Goal: Task Accomplishment & Management: Manage account settings

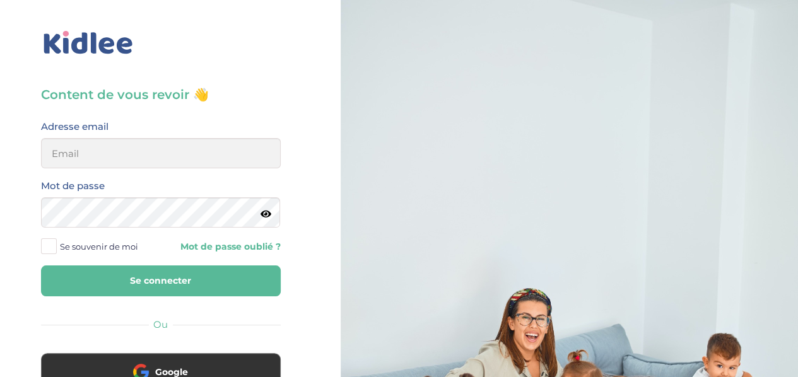
click at [190, 170] on div "Adresse email" at bounding box center [161, 148] width 258 height 59
click at [195, 160] on input "email" at bounding box center [161, 153] width 240 height 30
type input "lesueuremilie2@gmail.com"
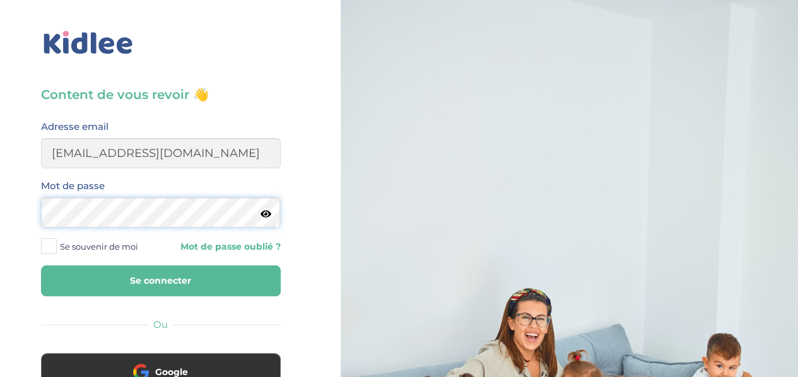
click at [41, 265] on button "Se connecter" at bounding box center [161, 280] width 240 height 31
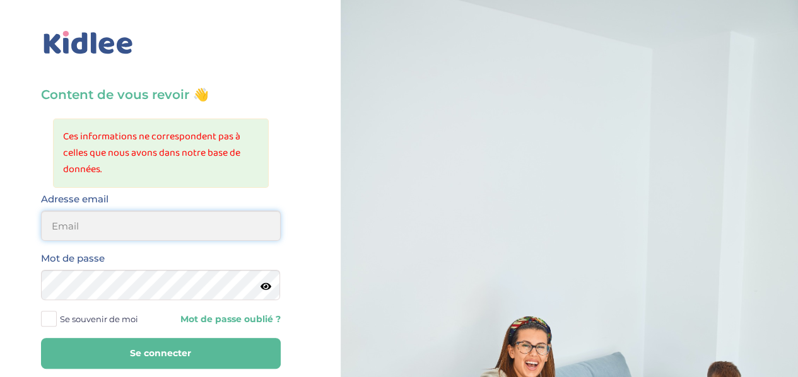
click at [188, 222] on input "email" at bounding box center [161, 226] width 240 height 30
type input "emilie.lesueur1015@gmail.com"
click at [41, 338] on button "Se connecter" at bounding box center [161, 353] width 240 height 31
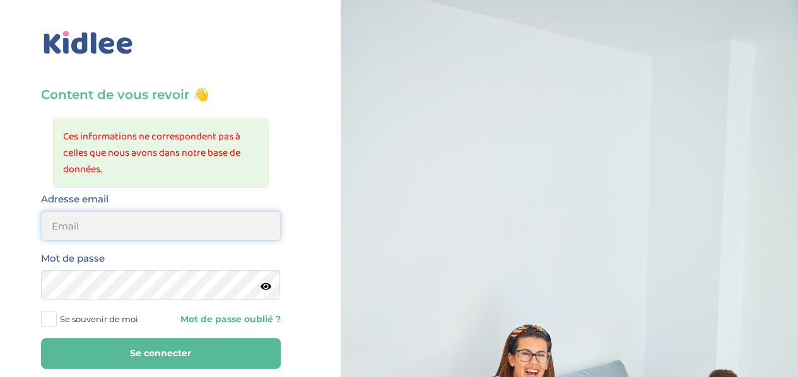
click at [182, 211] on input "email" at bounding box center [161, 226] width 240 height 30
type input "lesueuremilie2@gmail.com"
click at [41, 338] on button "Se connecter" at bounding box center [161, 353] width 240 height 31
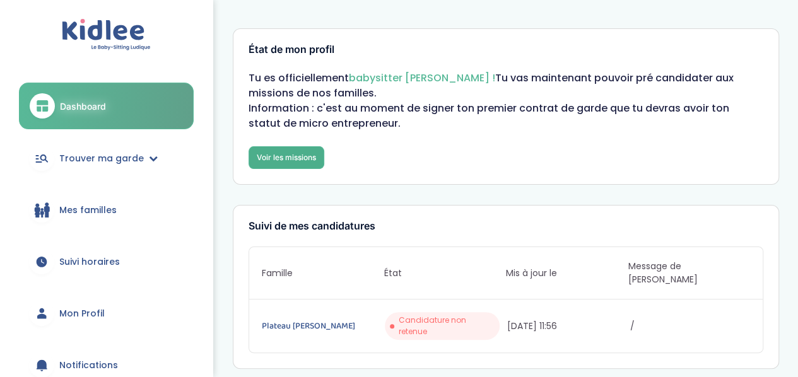
click at [313, 165] on link "Voir les missions" at bounding box center [286, 157] width 76 height 23
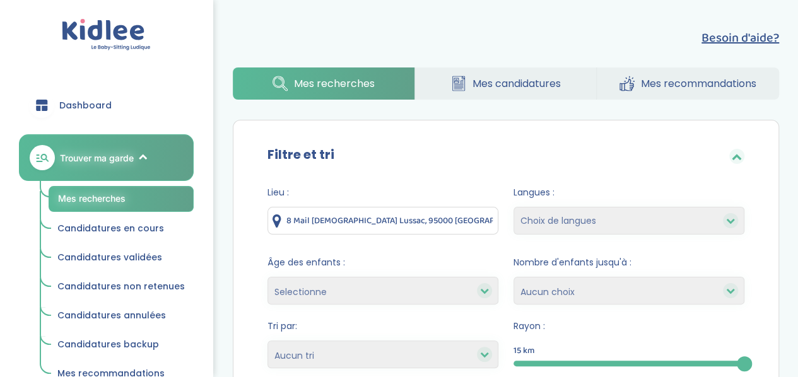
click at [670, 97] on link "Mes recommandations" at bounding box center [687, 83] width 182 height 32
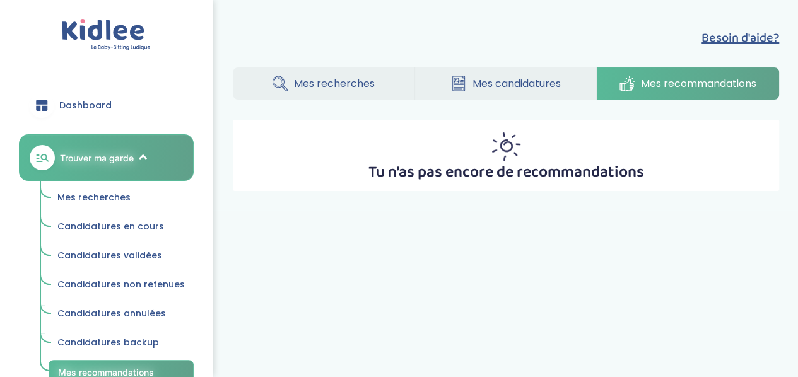
click at [388, 90] on link "Mes recherches" at bounding box center [324, 83] width 182 height 32
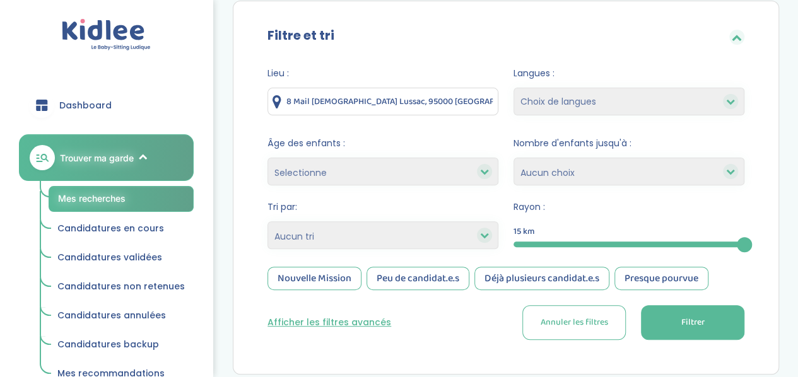
scroll to position [117, 0]
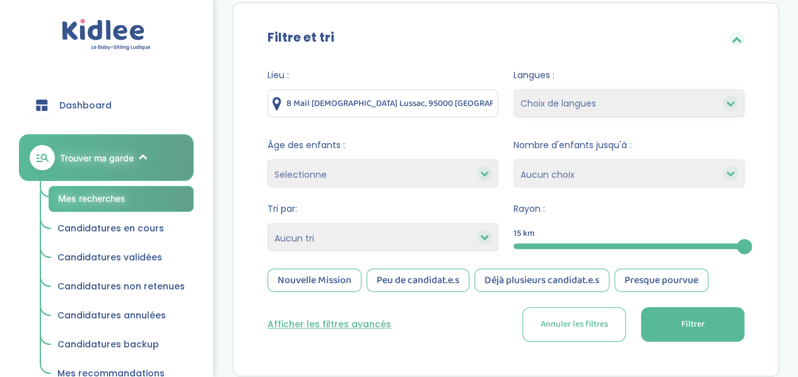
click at [686, 315] on button "Filtrer" at bounding box center [692, 324] width 103 height 35
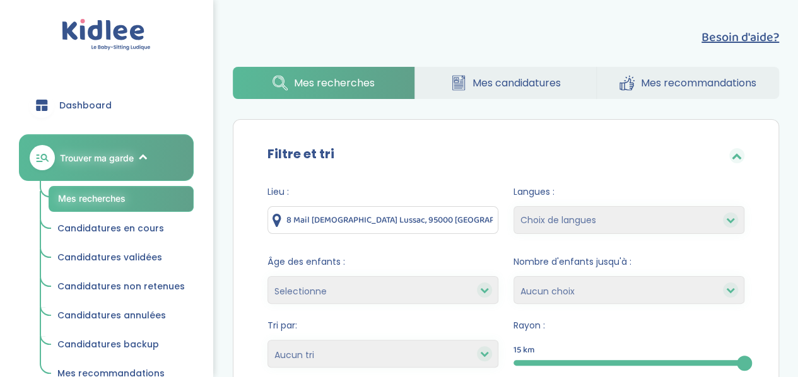
scroll to position [0, 0]
click at [446, 236] on div "Lieu : 8 Mail Gay Lussac, 95000 Neuville-sur-Oise, France" at bounding box center [382, 213] width 231 height 55
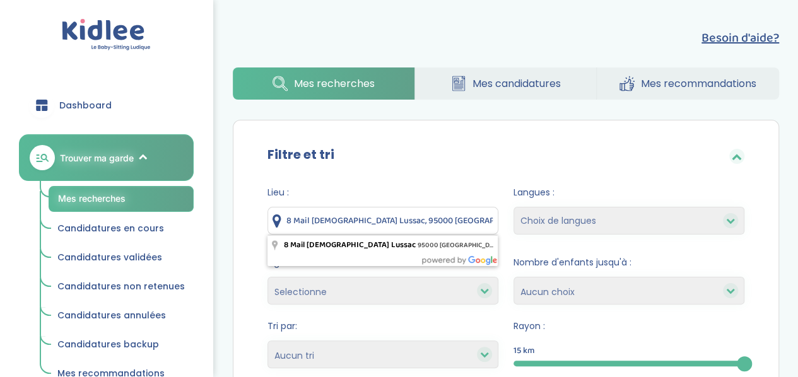
drag, startPoint x: 484, startPoint y: 223, endPoint x: 234, endPoint y: 204, distance: 251.0
click at [234, 204] on div "Filtre et tri Lieu : 8 Mail Gay Lussac, 95000 Neuville-sur-Oise, France Langues…" at bounding box center [506, 307] width 546 height 374
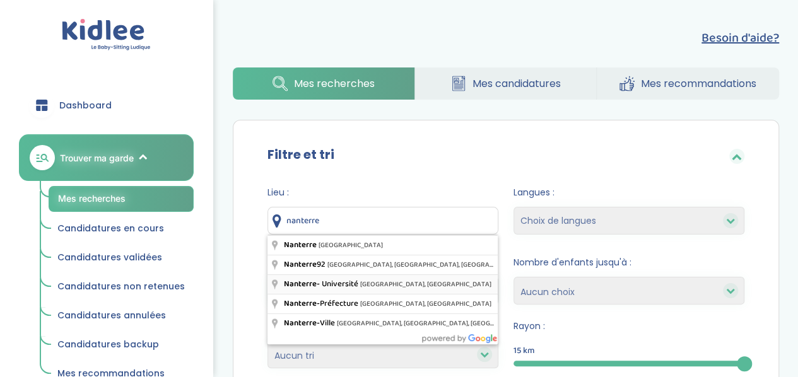
type input "Nanterre - Université, Nanterre, France"
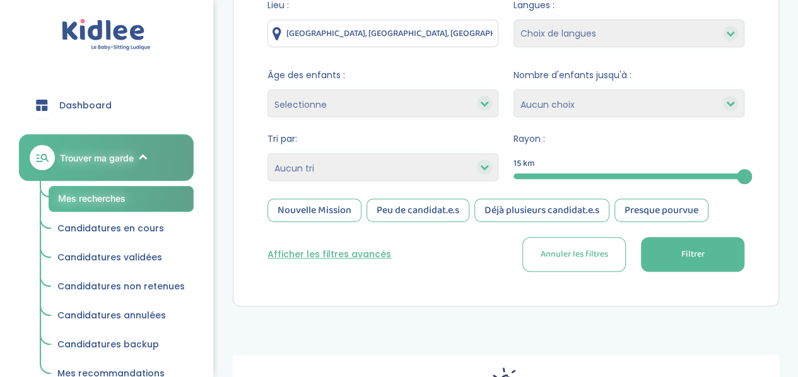
scroll to position [188, 0]
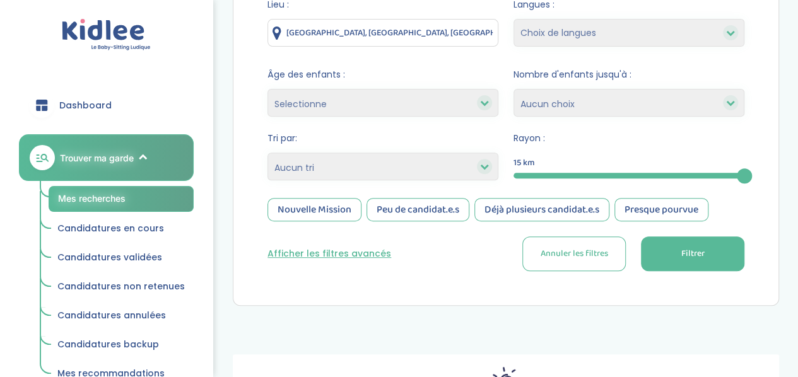
click at [654, 268] on button "Filtrer" at bounding box center [692, 253] width 103 height 35
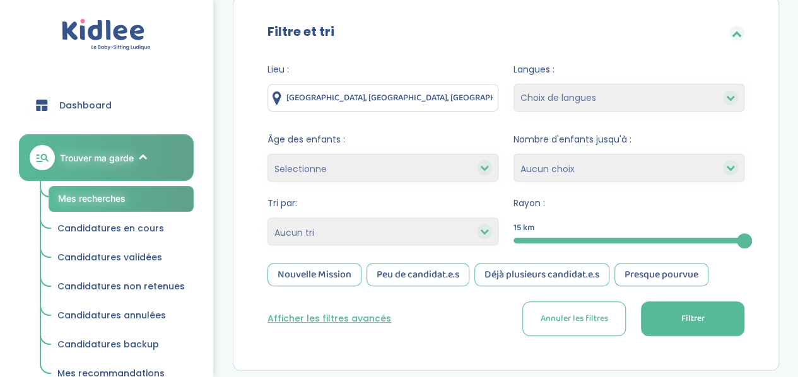
scroll to position [122, 0]
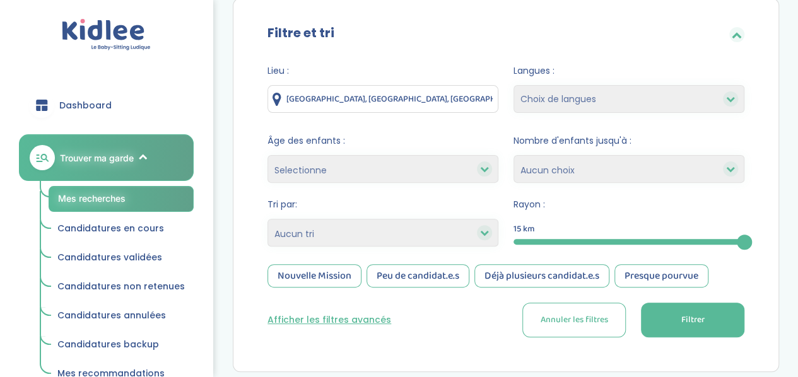
drag, startPoint x: 593, startPoint y: 317, endPoint x: 368, endPoint y: 321, distance: 225.1
click at [368, 321] on div "Afficher les filtres avancés Annuler les filtres Filtrer" at bounding box center [505, 320] width 477 height 35
click at [368, 321] on button "Afficher les filtres avancés" at bounding box center [329, 319] width 124 height 13
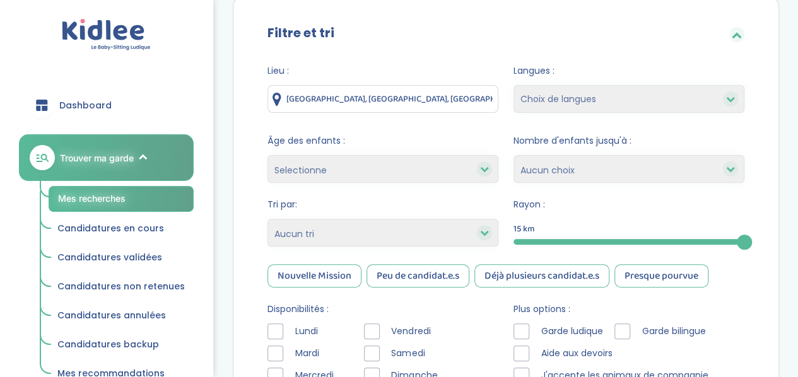
click at [522, 334] on div at bounding box center [521, 331] width 16 height 16
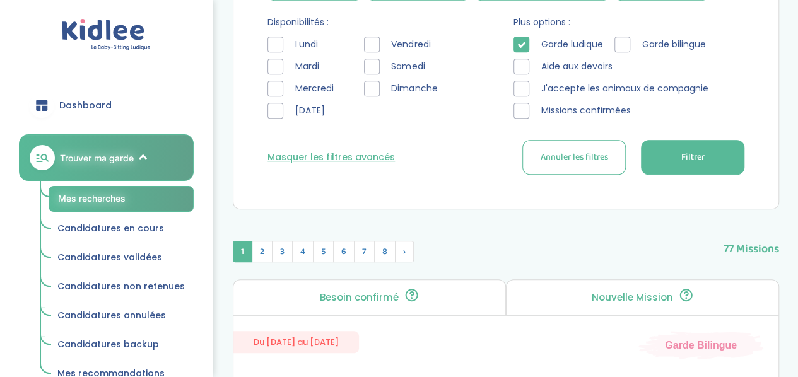
scroll to position [410, 0]
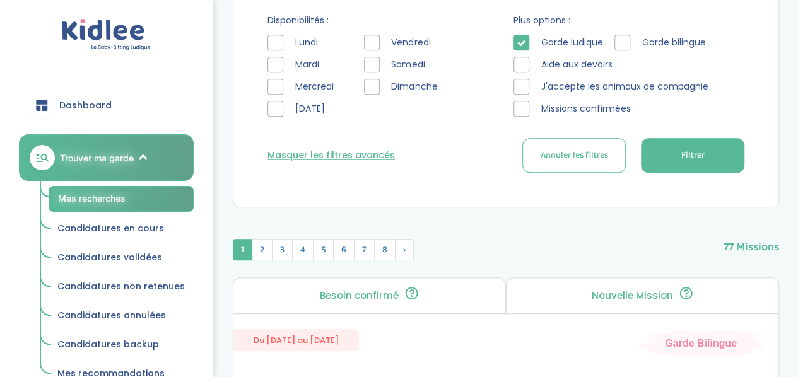
click at [714, 150] on button "Filtrer" at bounding box center [692, 155] width 103 height 35
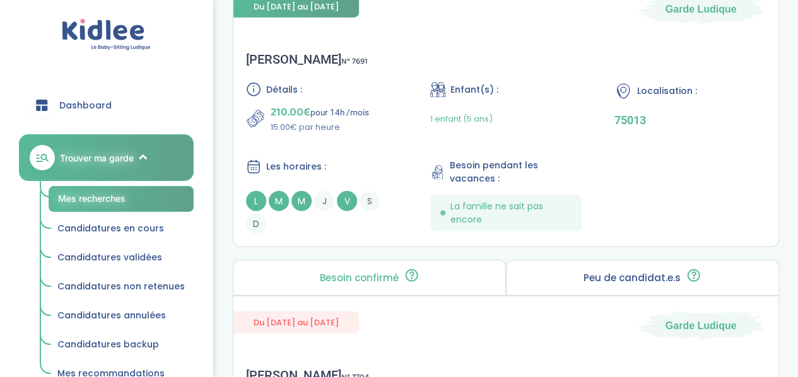
scroll to position [1478, 0]
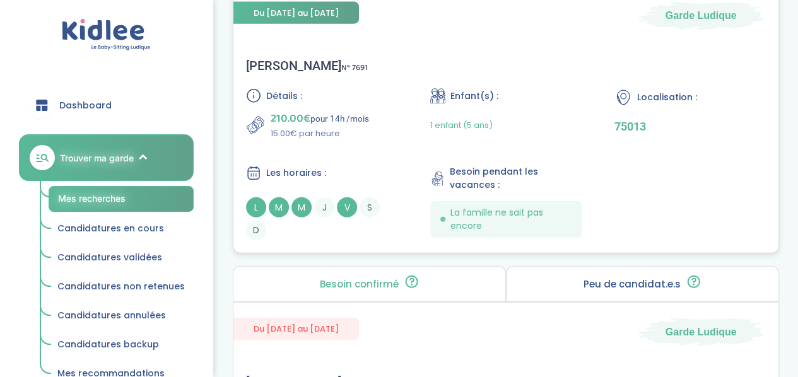
click at [379, 142] on div "Détails : 210.00€ pour 14h /mois 15.00€ par heure Enfant(s) : 1 enfant (5 ans) …" at bounding box center [506, 164] width 520 height 152
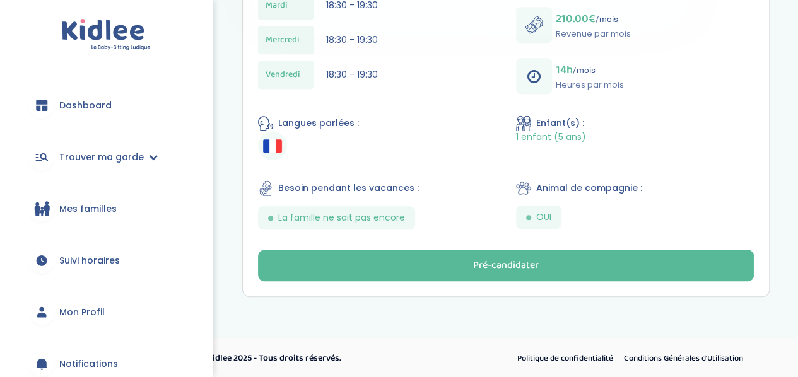
scroll to position [455, 0]
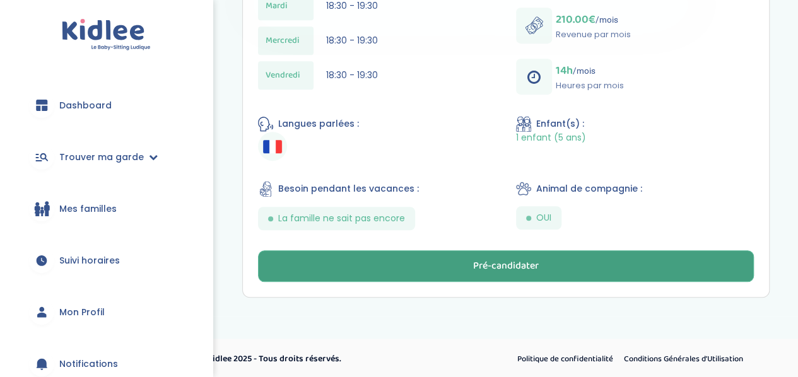
click at [405, 264] on button "Pré-candidater" at bounding box center [506, 266] width 496 height 32
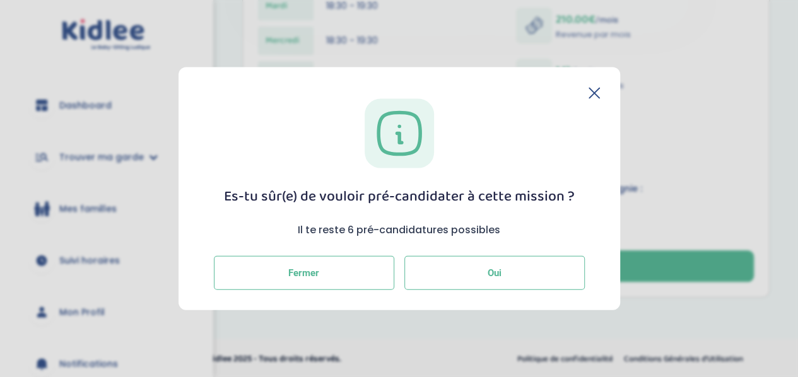
click at [414, 273] on button "Oui" at bounding box center [494, 272] width 180 height 34
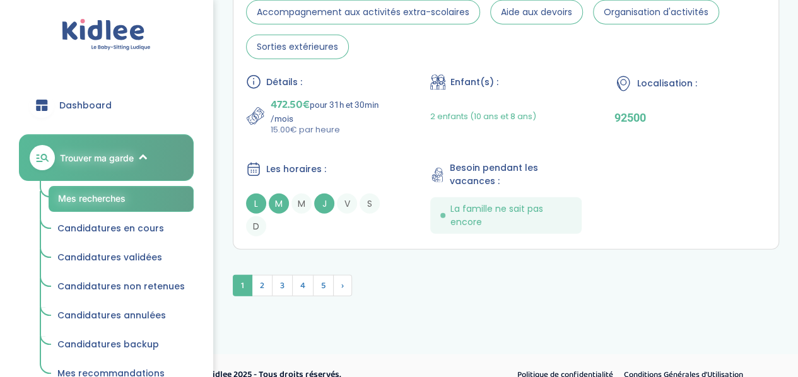
scroll to position [4029, 0]
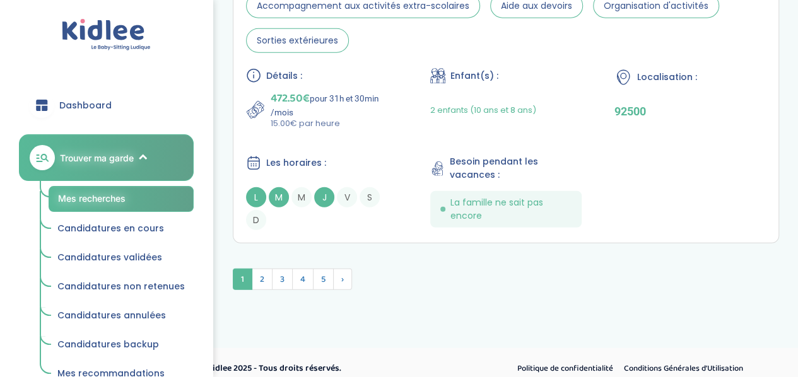
click at [264, 277] on span "2" at bounding box center [262, 279] width 21 height 21
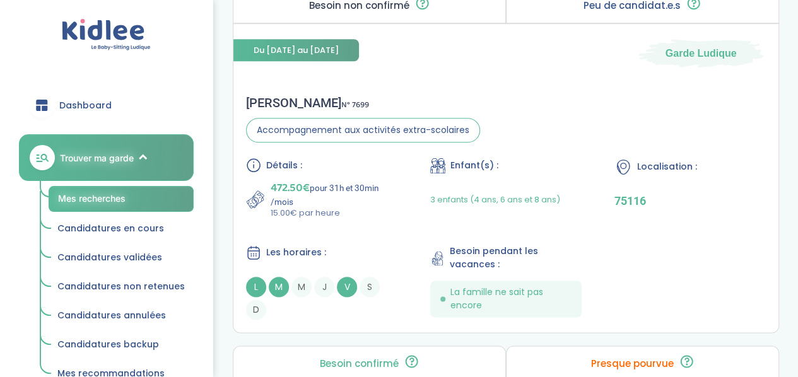
scroll to position [605, 0]
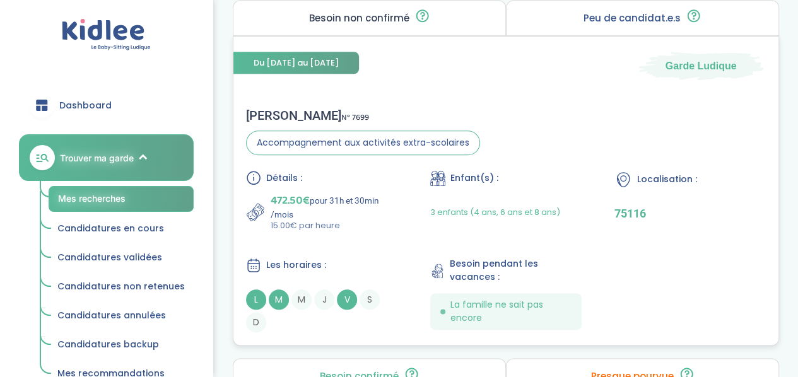
click at [360, 249] on div "Détails : 472.50€ pour 31h et 30min /mois 15.00€ par heure Enfant(s) : 3 enfant…" at bounding box center [506, 251] width 520 height 162
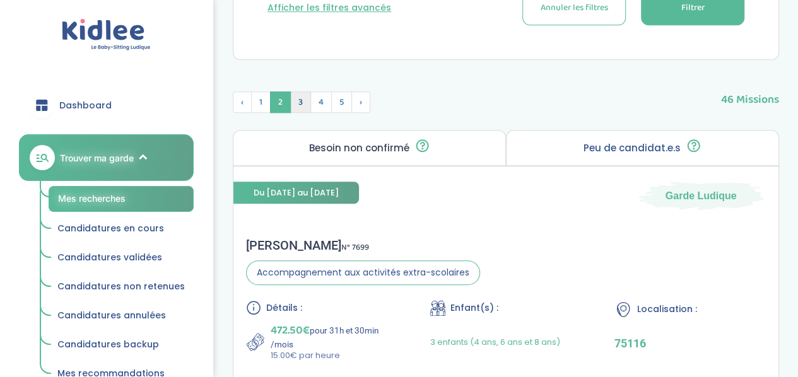
click at [300, 107] on span "3" at bounding box center [300, 101] width 21 height 21
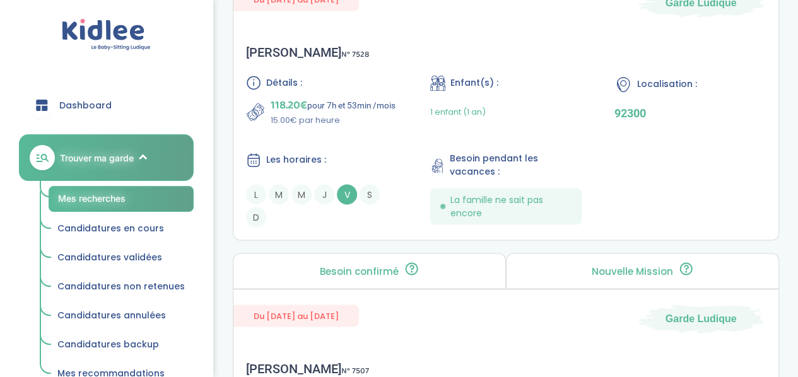
scroll to position [1015, 0]
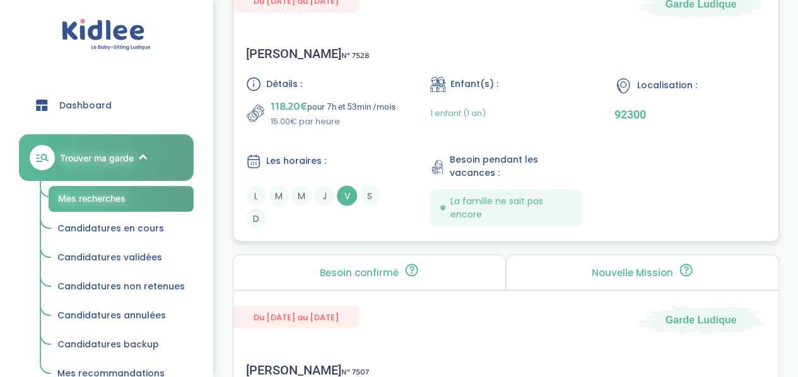
click at [392, 115] on p "118.20€ pour 7h et 53min /mois" at bounding box center [332, 107] width 125 height 18
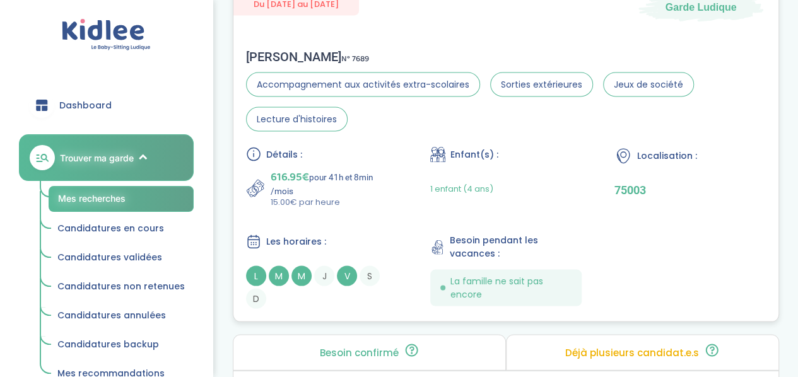
scroll to position [3524, 0]
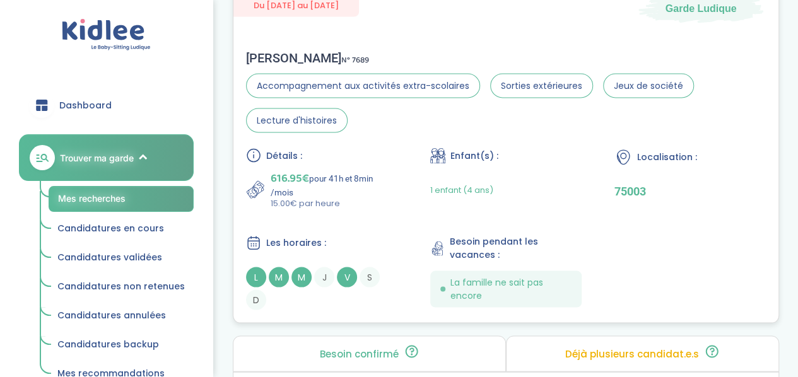
click at [378, 158] on div "Détails :" at bounding box center [321, 155] width 151 height 15
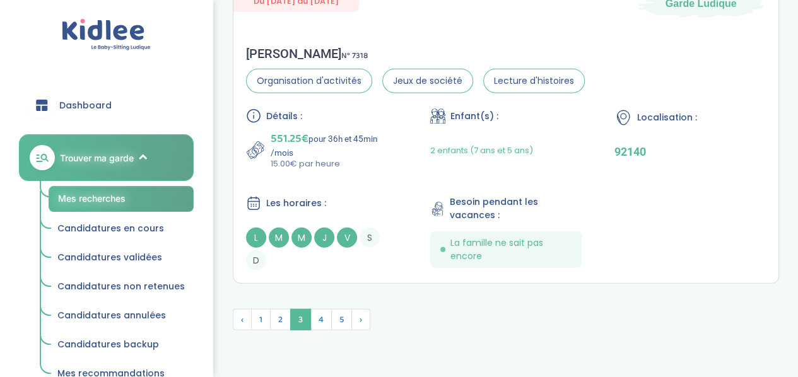
scroll to position [3973, 0]
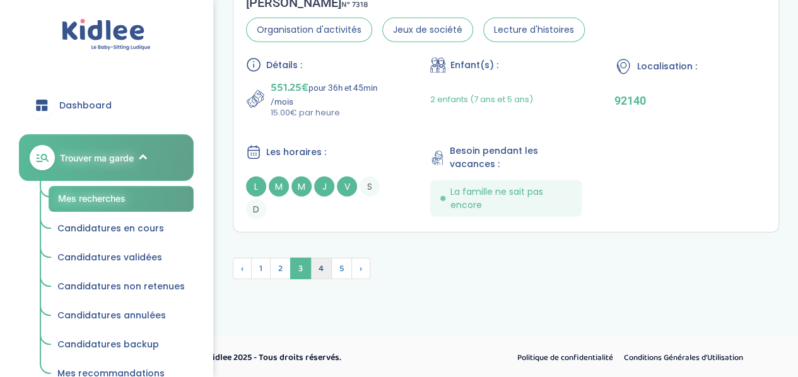
click at [318, 267] on span "4" at bounding box center [320, 268] width 21 height 21
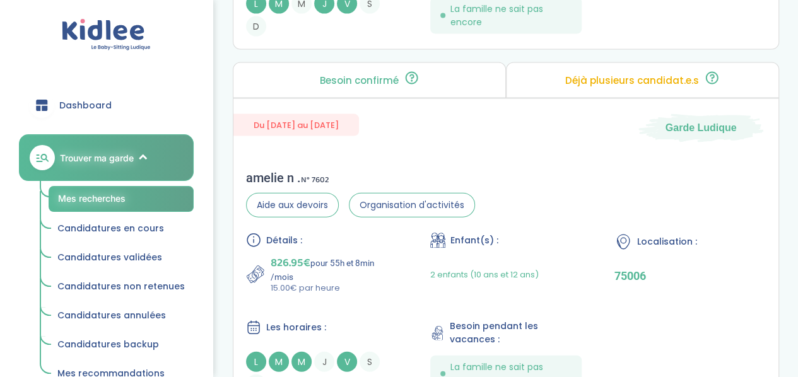
scroll to position [3741, 0]
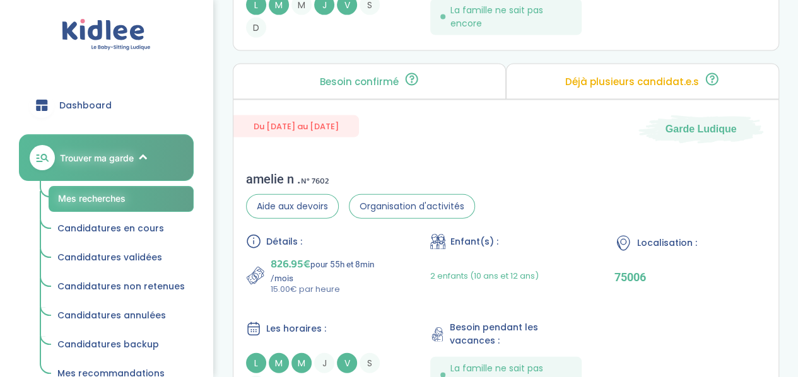
click at [374, 283] on p "15.00€ par heure" at bounding box center [333, 289] width 127 height 13
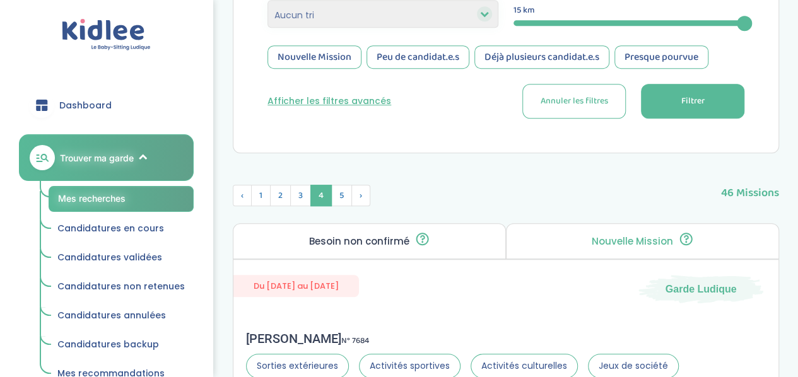
scroll to position [364, 0]
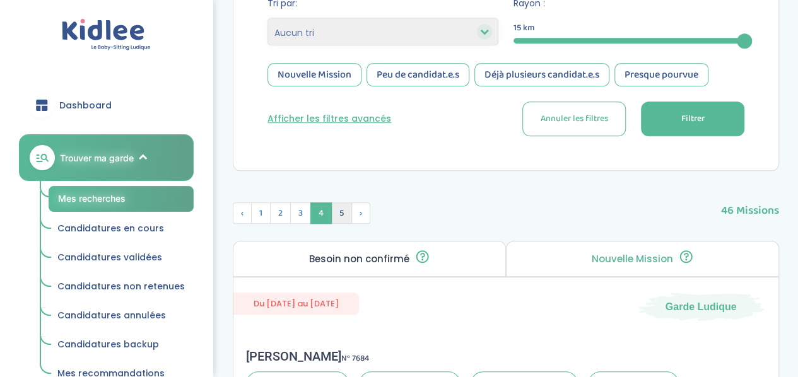
click at [347, 217] on span "5" at bounding box center [341, 212] width 21 height 21
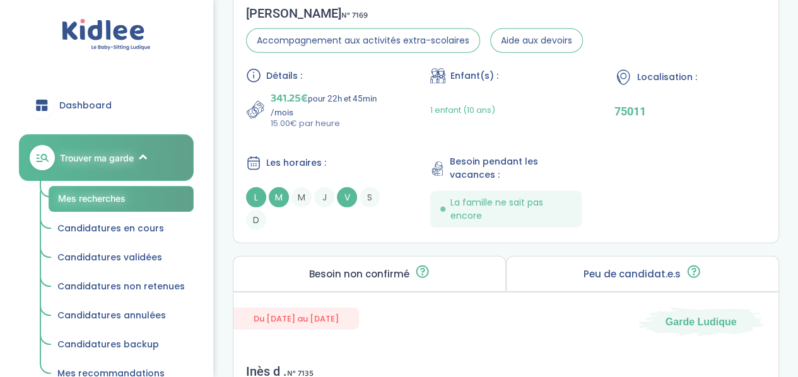
scroll to position [1734, 0]
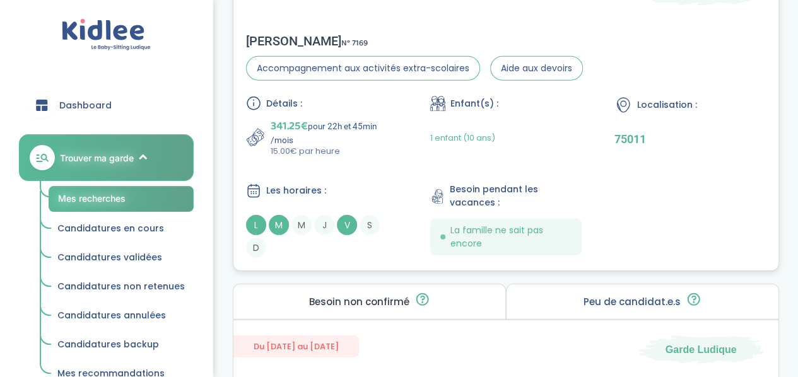
click at [375, 158] on div "Détails : 341.25€ pour 22h et 45min /mois 15.00€ par heure Enfant(s) : 1 enfant…" at bounding box center [506, 177] width 520 height 162
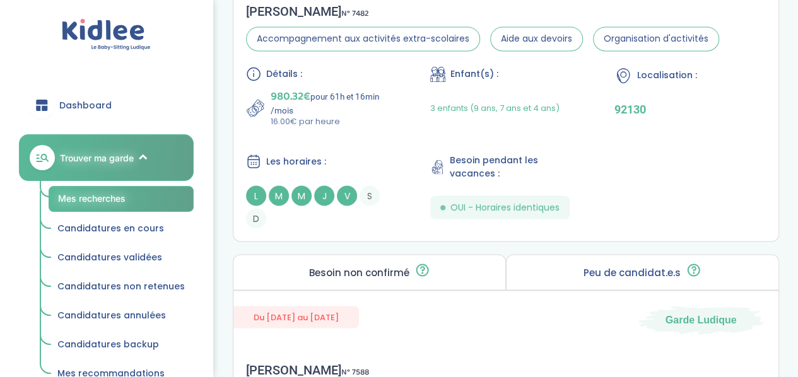
scroll to position [960, 0]
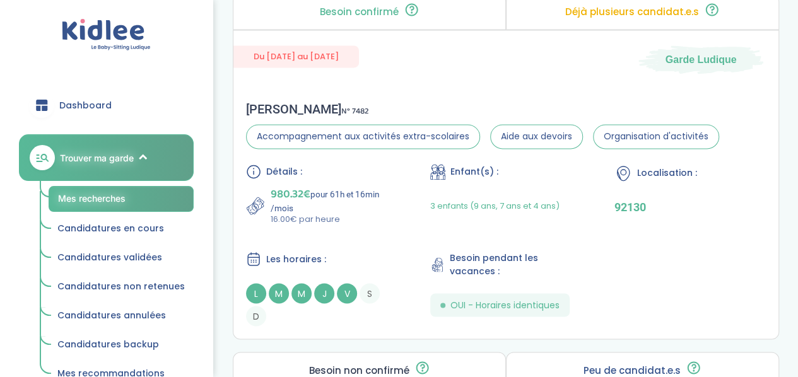
click at [144, 151] on link "Trouver ma garde" at bounding box center [106, 157] width 175 height 47
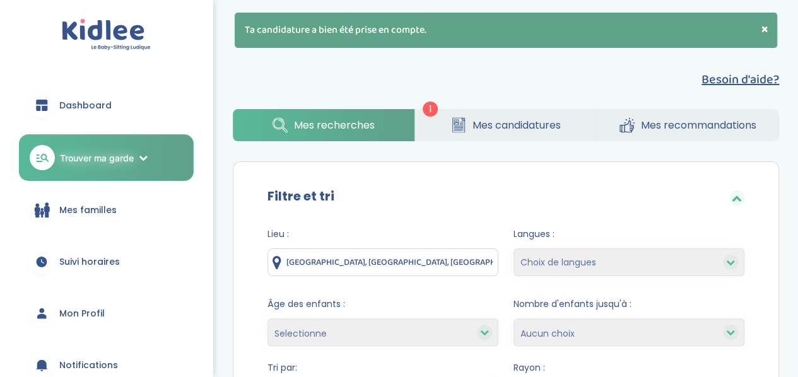
click at [87, 95] on link "Dashboard" at bounding box center [106, 105] width 175 height 45
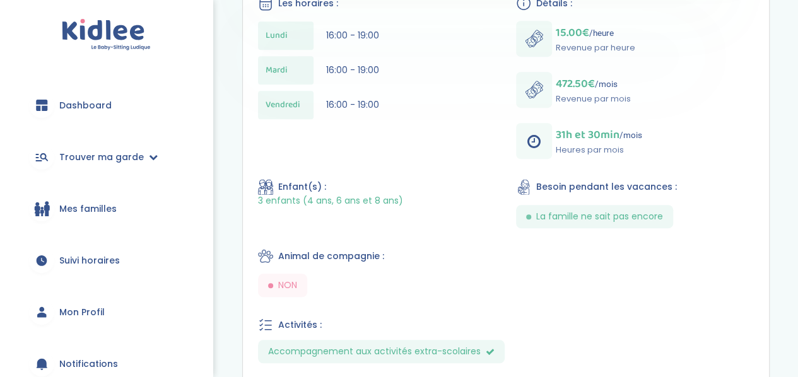
scroll to position [417, 0]
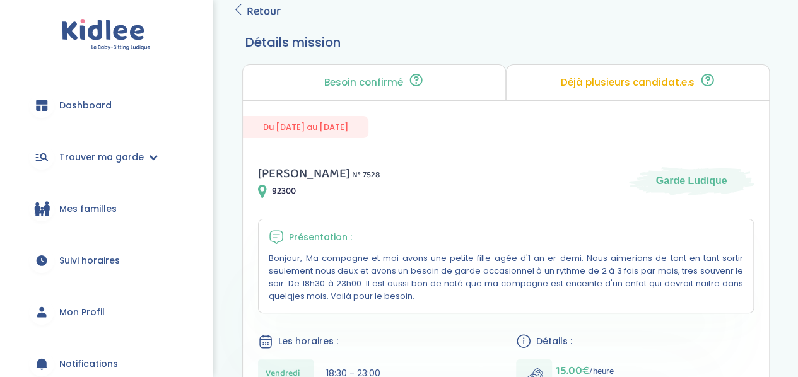
scroll to position [76, 0]
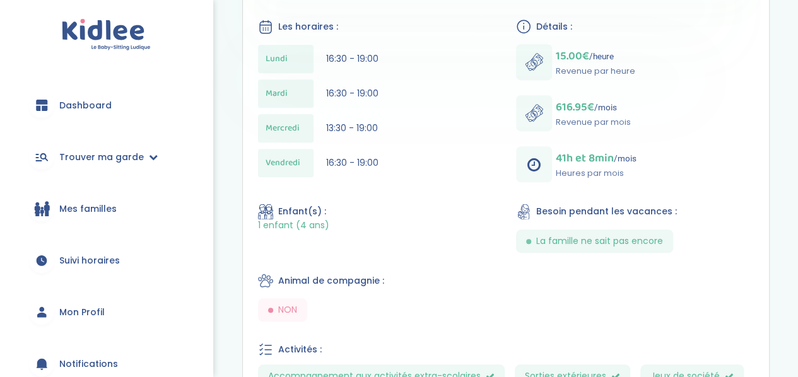
scroll to position [398, 0]
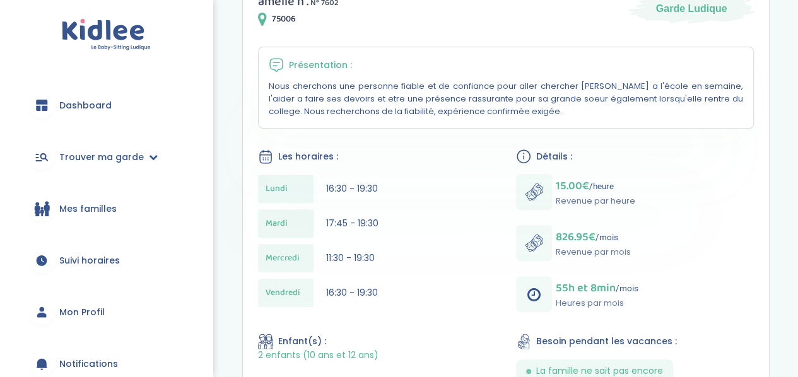
scroll to position [250, 0]
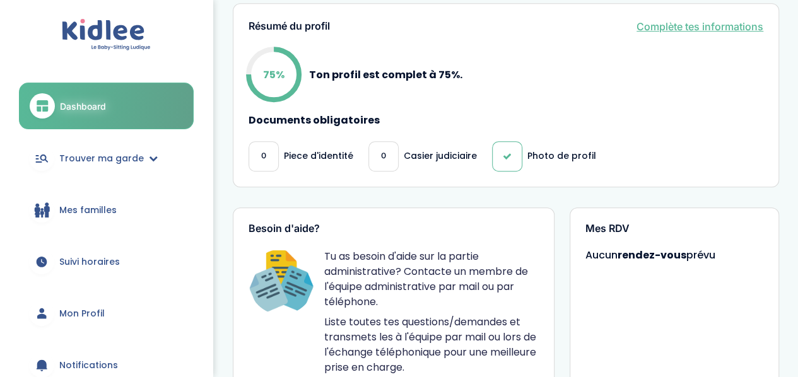
scroll to position [442, 0]
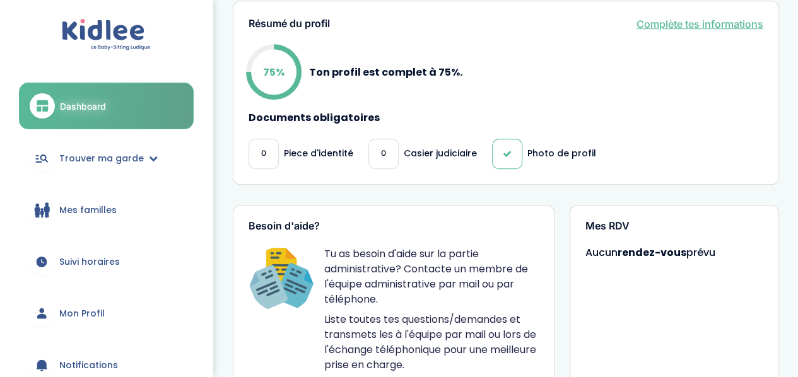
click at [380, 139] on div "0" at bounding box center [383, 154] width 30 height 30
click at [422, 147] on p "Casier judiciaire" at bounding box center [440, 153] width 73 height 13
click at [98, 313] on span "Mon Profil" at bounding box center [81, 313] width 45 height 13
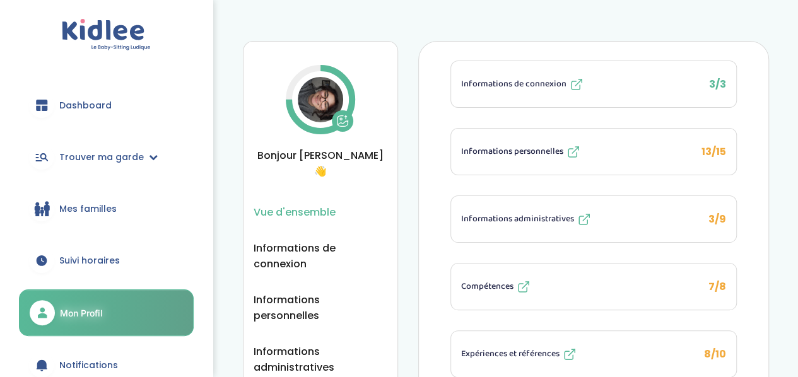
click at [563, 145] on span "Informations personnelles" at bounding box center [512, 151] width 102 height 13
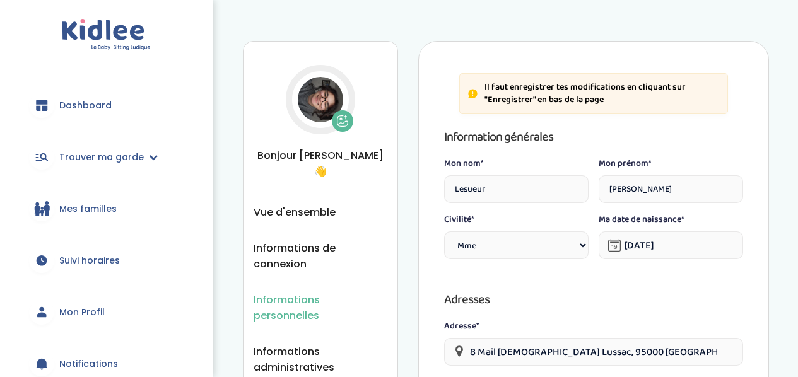
select select "1"
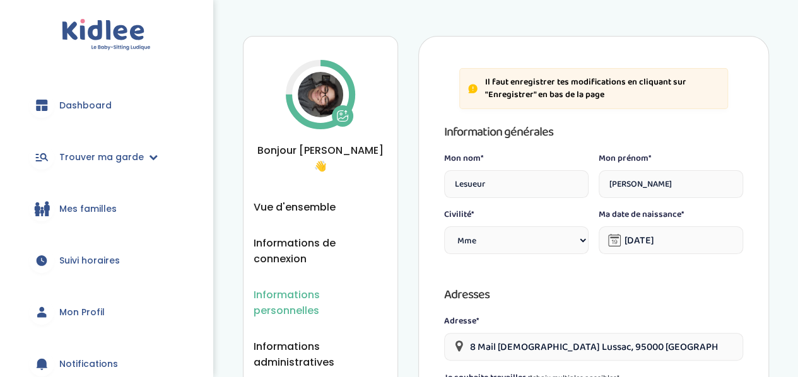
scroll to position [21, 0]
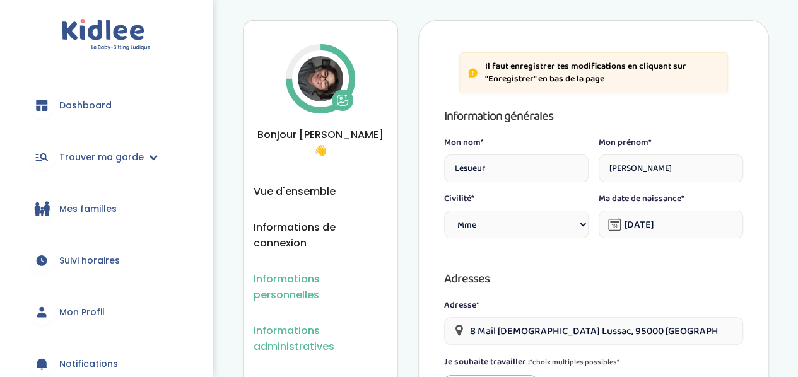
click at [310, 323] on span "Informations administratives" at bounding box center [320, 339] width 134 height 32
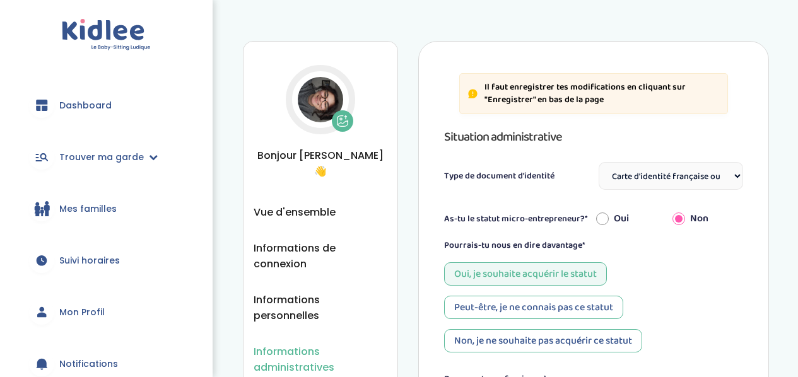
select select "Carte d'identité française ou Passeport français daté de moins de 5 ans"
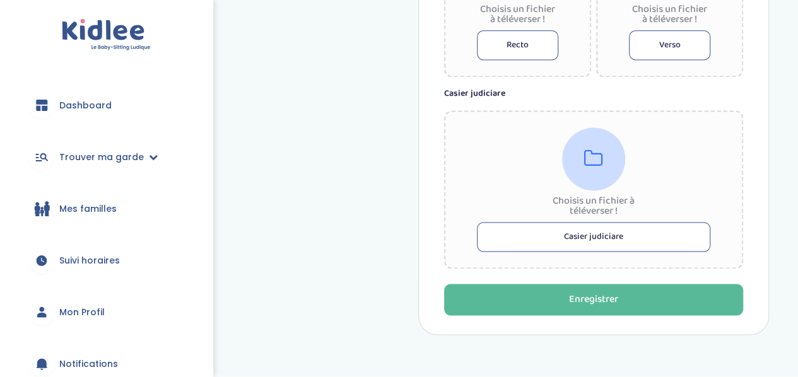
scroll to position [847, 0]
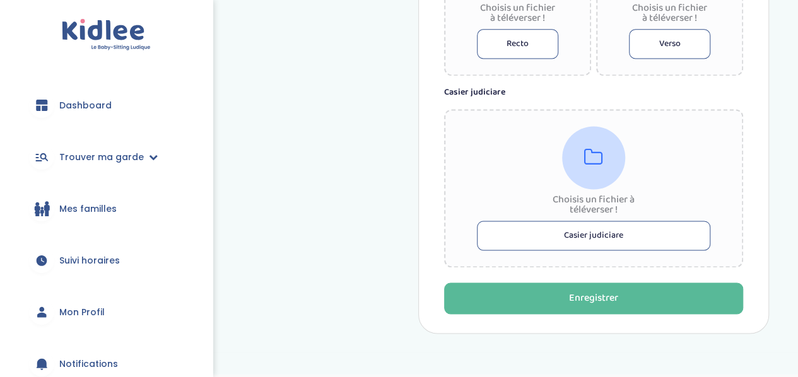
click at [608, 234] on button "Casier judiciare" at bounding box center [593, 236] width 233 height 30
click at [506, 244] on button "Casier judiciare" at bounding box center [593, 236] width 233 height 30
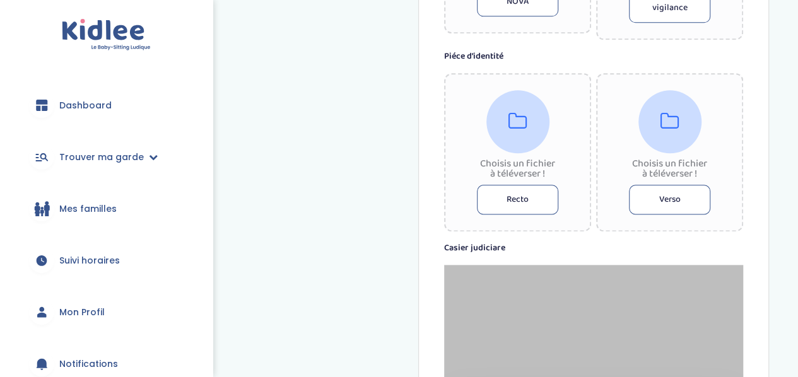
scroll to position [690, 0]
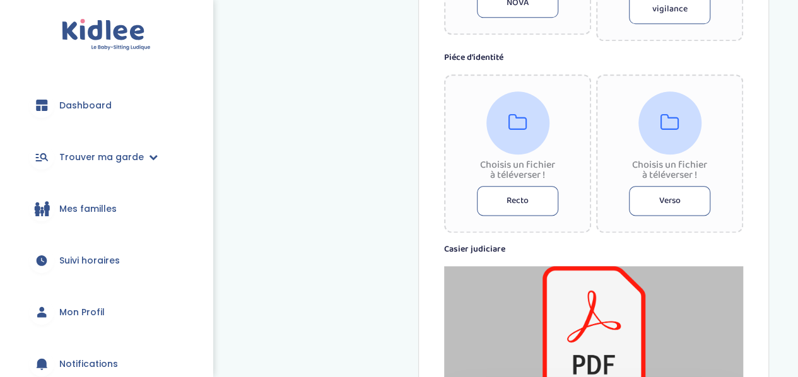
click at [518, 197] on button "Recto" at bounding box center [517, 201] width 81 height 30
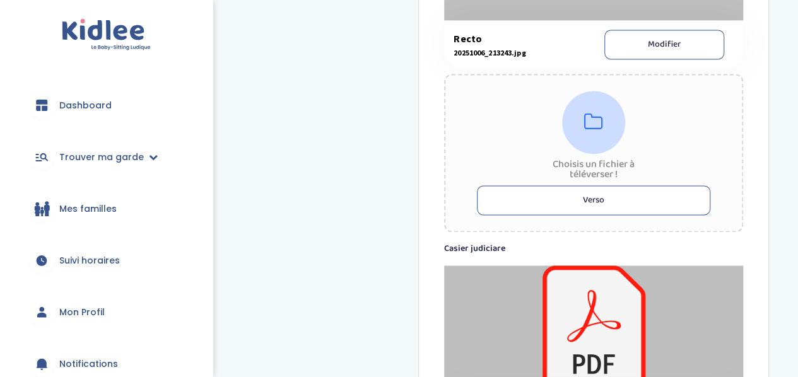
scroll to position [869, 0]
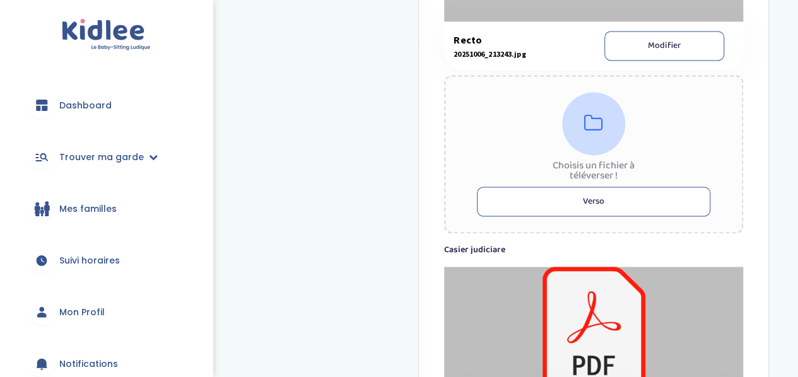
click at [616, 199] on button "Verso" at bounding box center [593, 202] width 233 height 30
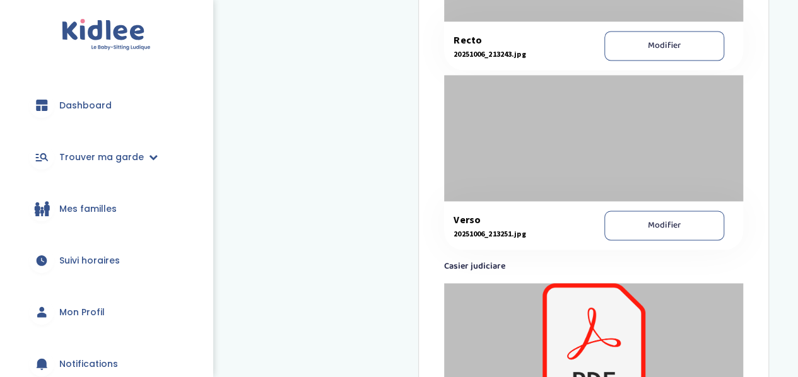
scroll to position [1095, 0]
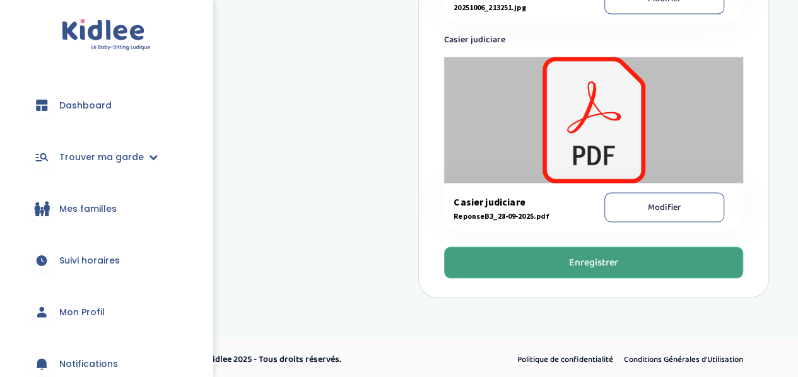
click at [688, 270] on button "Enregistrer" at bounding box center [593, 263] width 299 height 32
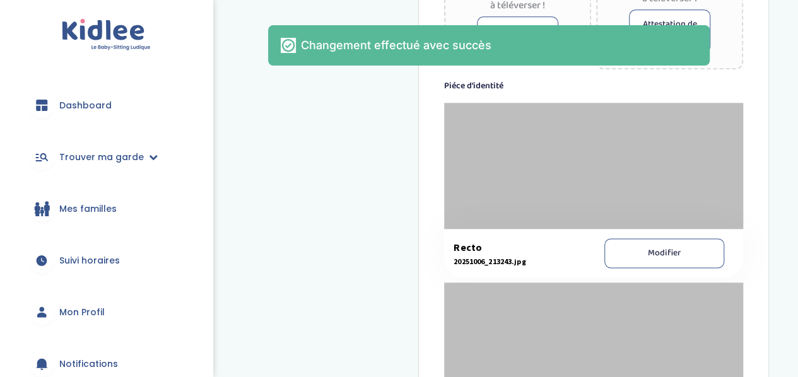
scroll to position [644, 0]
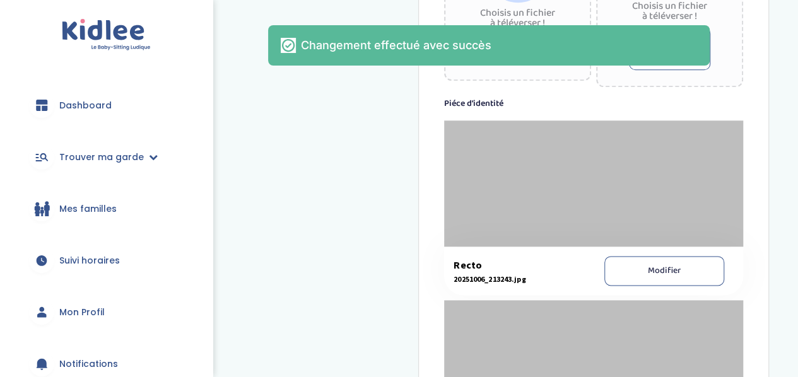
click at [106, 50] on img at bounding box center [106, 35] width 89 height 32
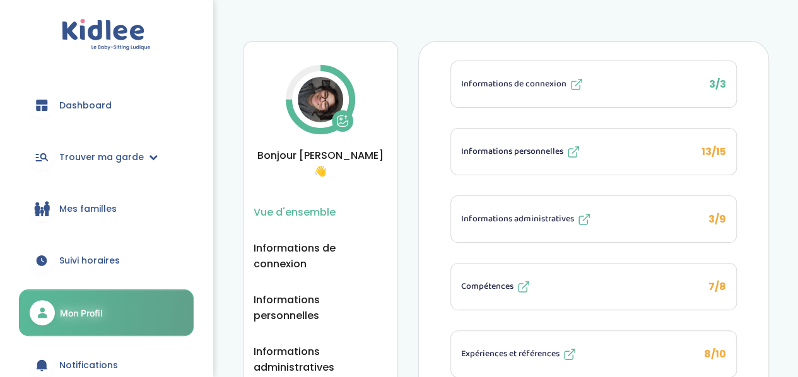
click at [78, 110] on span "Dashboard" at bounding box center [85, 105] width 52 height 13
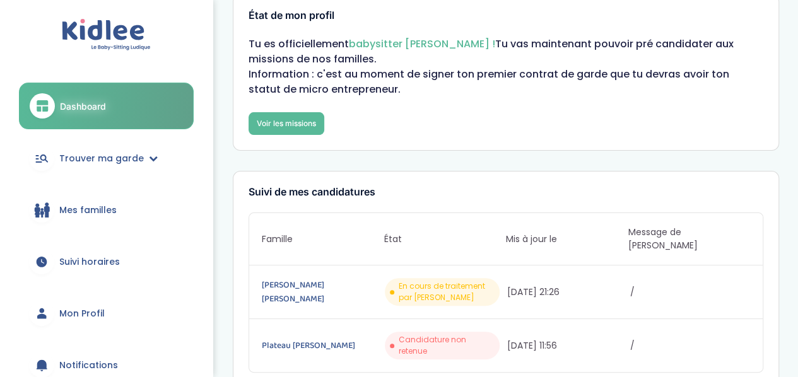
scroll to position [10, 0]
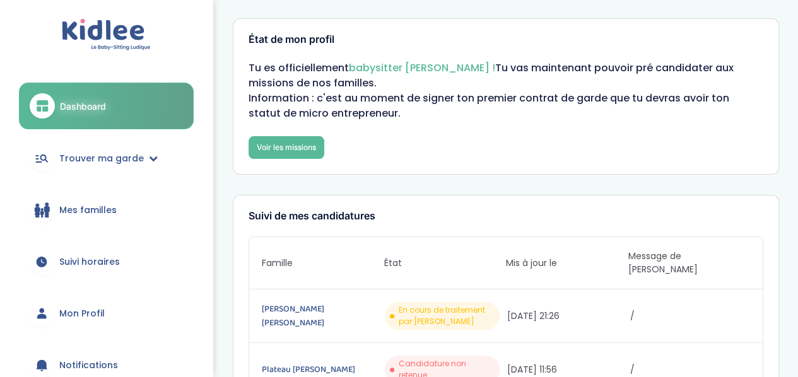
click at [98, 311] on span "Mon Profil" at bounding box center [81, 313] width 45 height 13
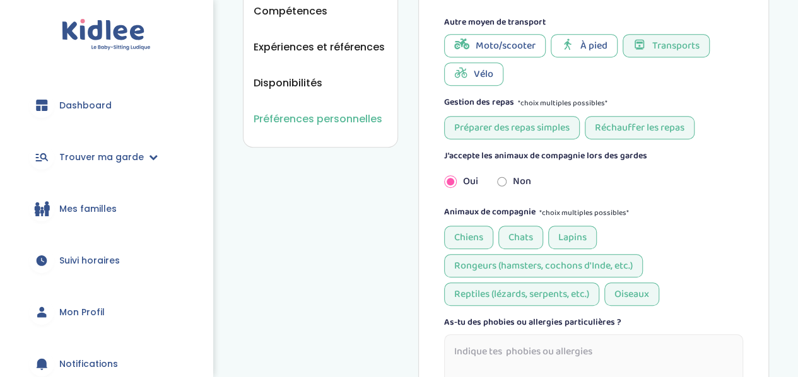
scroll to position [393, 0]
click at [581, 50] on span "À pied" at bounding box center [593, 45] width 27 height 16
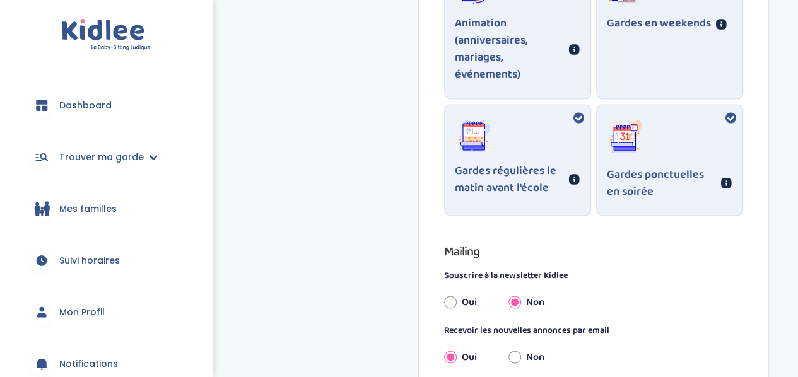
scroll to position [1084, 0]
click at [579, 119] on icon at bounding box center [578, 116] width 11 height 13
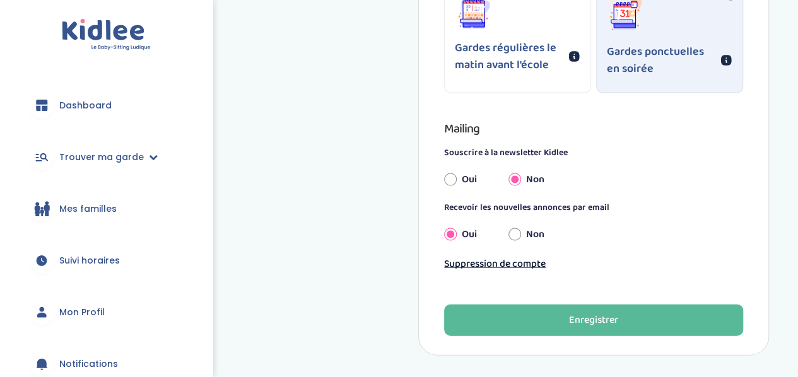
scroll to position [1265, 0]
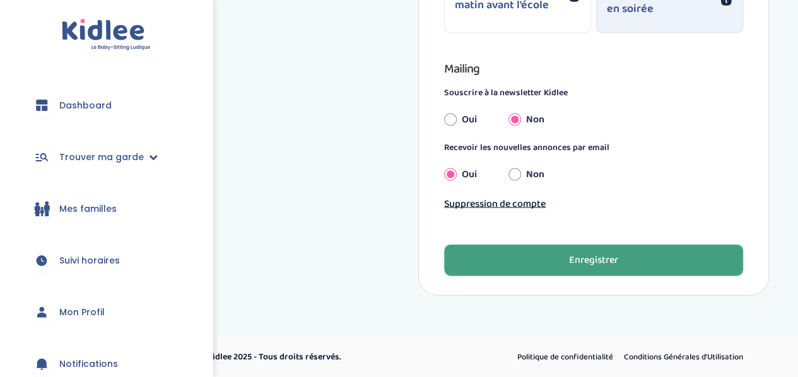
click at [586, 257] on div "Enregistrer" at bounding box center [593, 260] width 49 height 15
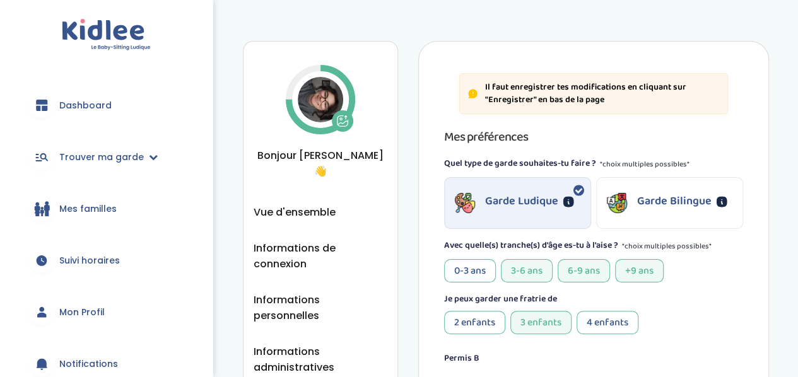
scroll to position [1, 0]
click at [305, 204] on span "Vue d'ensemble" at bounding box center [294, 212] width 82 height 16
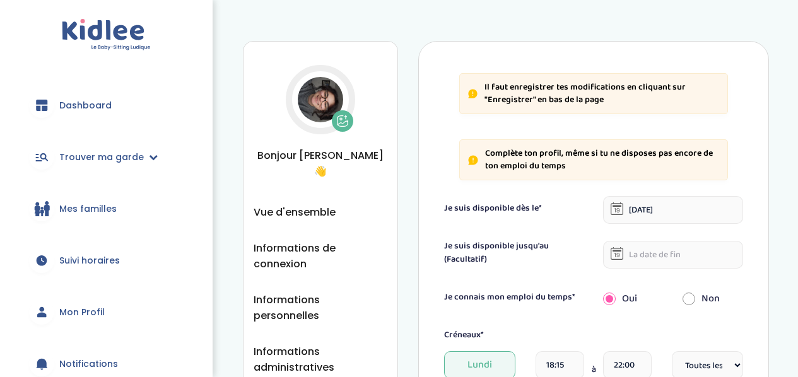
select select "1"
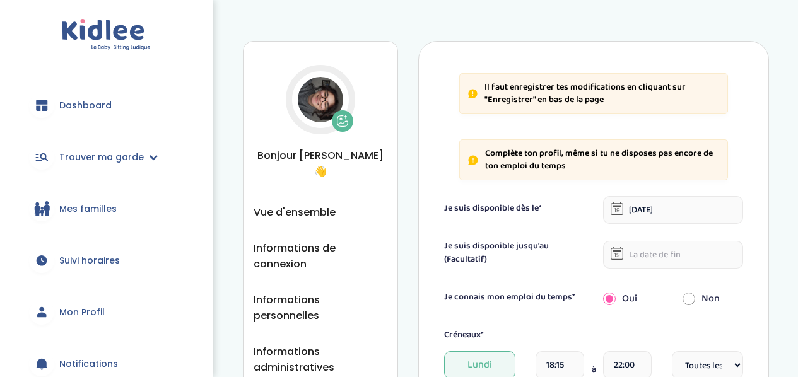
select select "1"
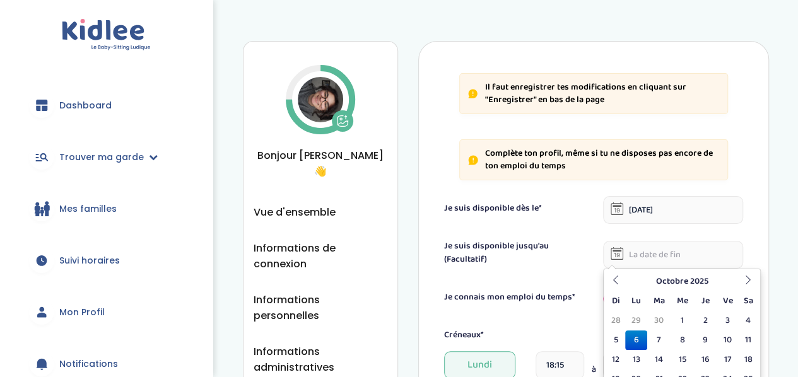
click at [631, 258] on input "text" at bounding box center [673, 255] width 140 height 28
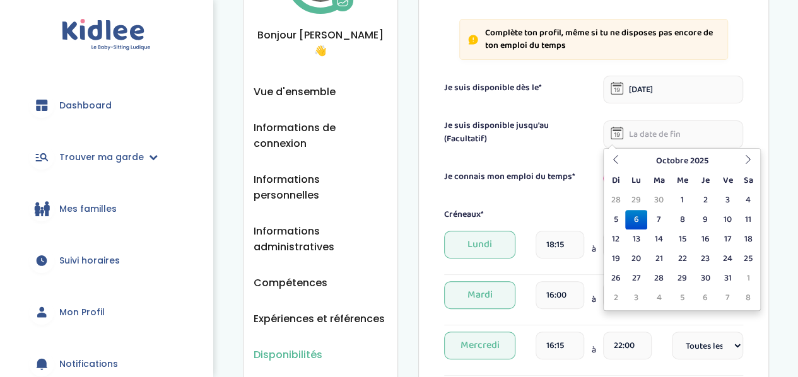
scroll to position [126, 0]
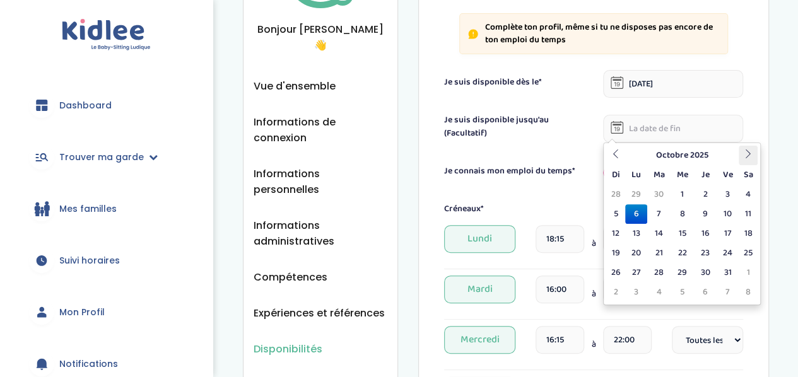
click at [745, 156] on icon at bounding box center [747, 153] width 9 height 9
click at [711, 236] on td "18" at bounding box center [705, 234] width 22 height 20
type input "18-12-2025"
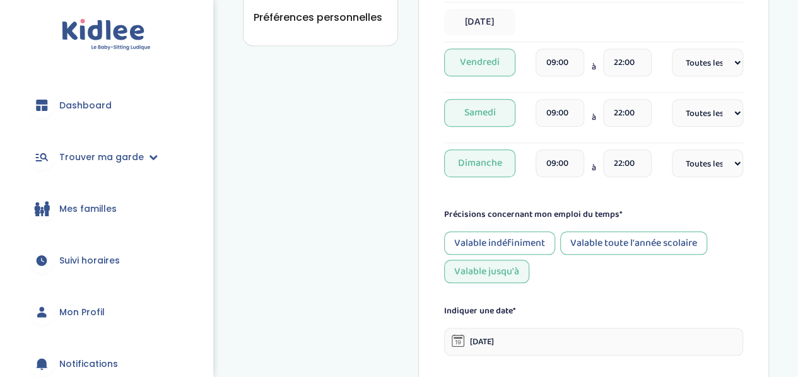
scroll to position [758, 0]
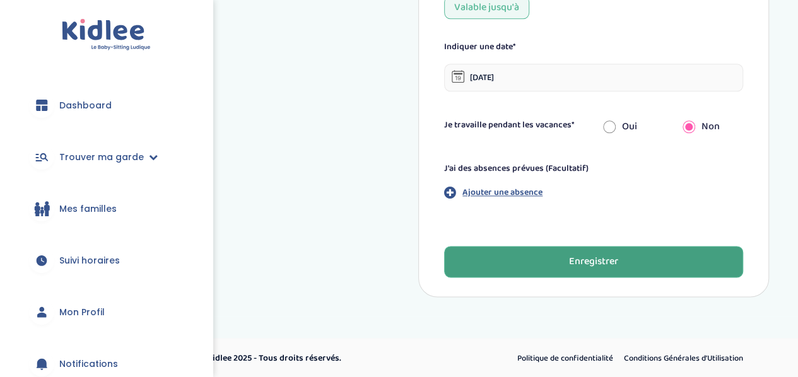
click at [571, 258] on div "Enregistrer" at bounding box center [593, 262] width 49 height 15
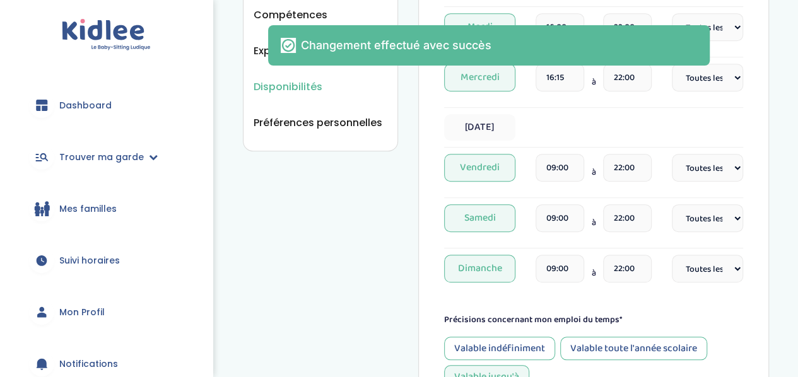
scroll to position [50, 0]
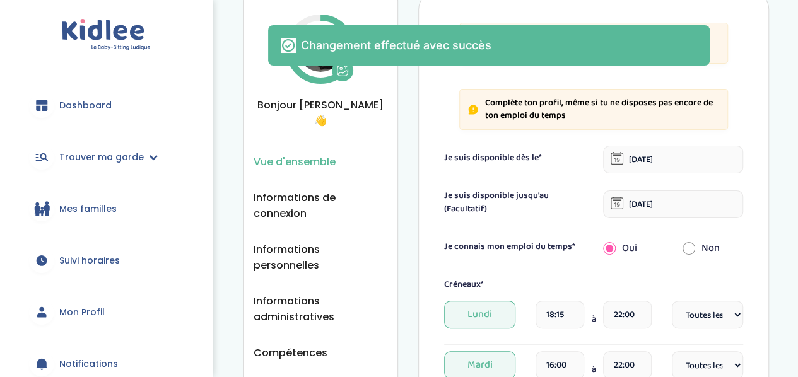
click at [298, 154] on span "Vue d'ensemble" at bounding box center [294, 162] width 82 height 16
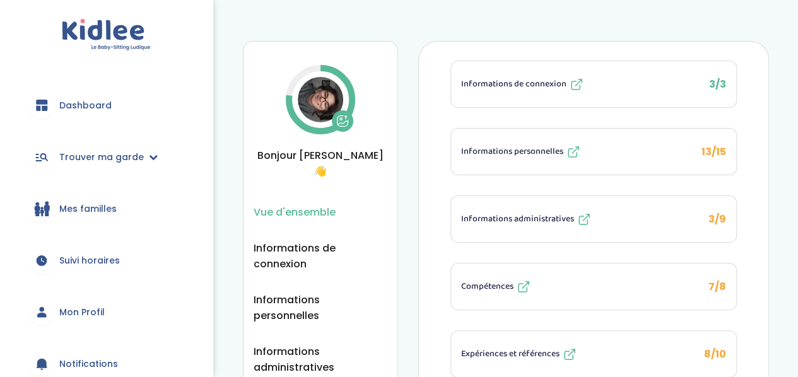
click at [513, 280] on span "Compétences" at bounding box center [487, 286] width 52 height 13
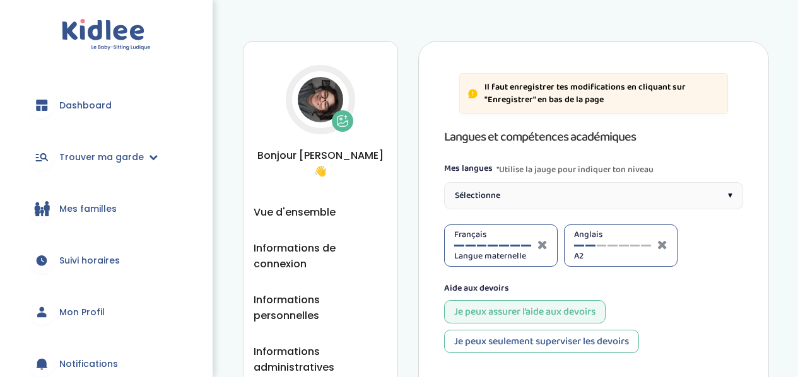
select select "3eme"
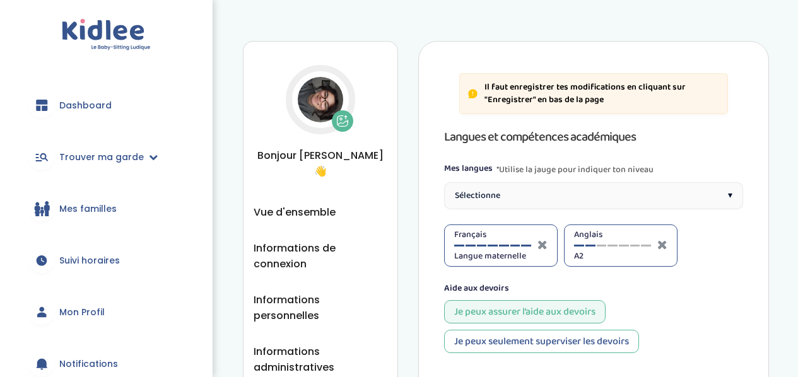
select select "3eme"
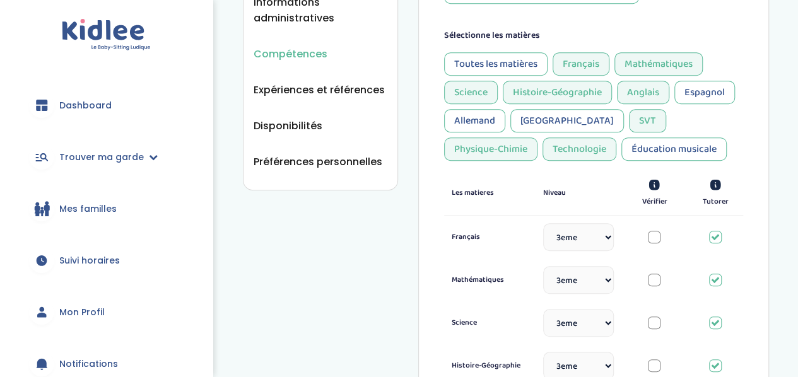
scroll to position [331, 0]
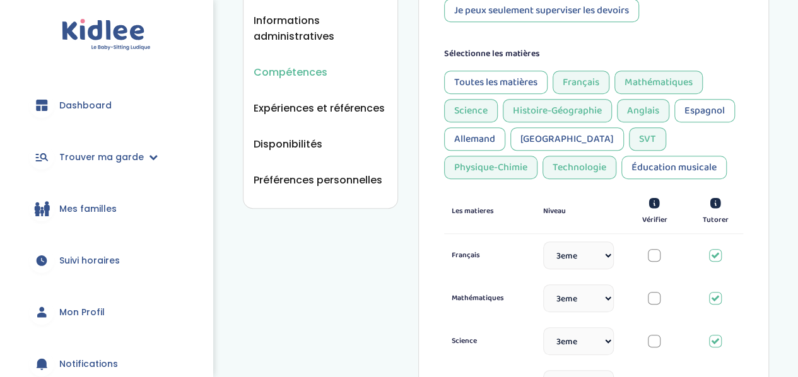
click at [621, 175] on div "Éducation musicale" at bounding box center [673, 167] width 105 height 23
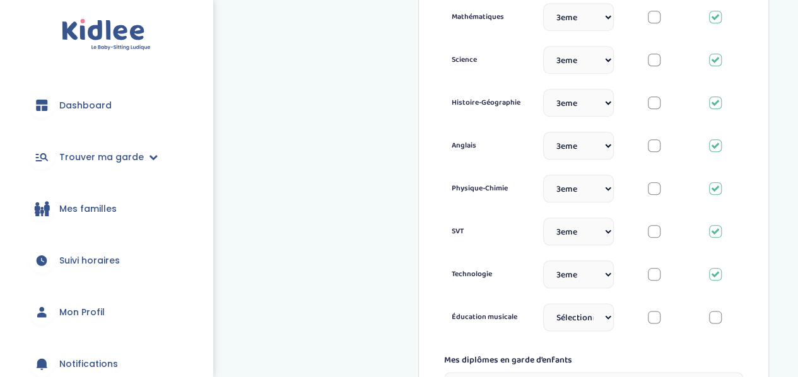
scroll to position [610, 0]
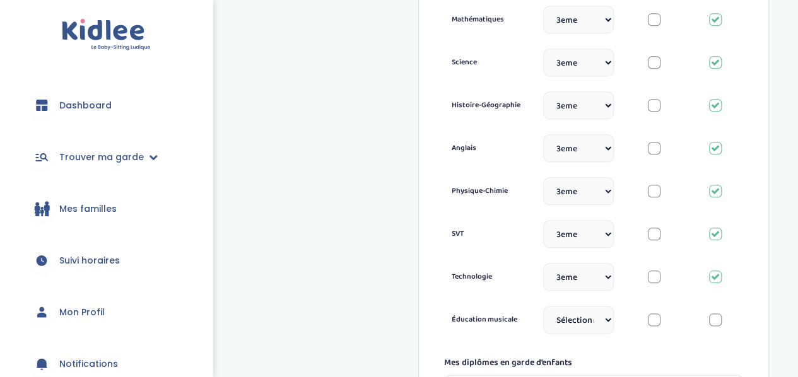
click at [715, 323] on div at bounding box center [715, 319] width 13 height 13
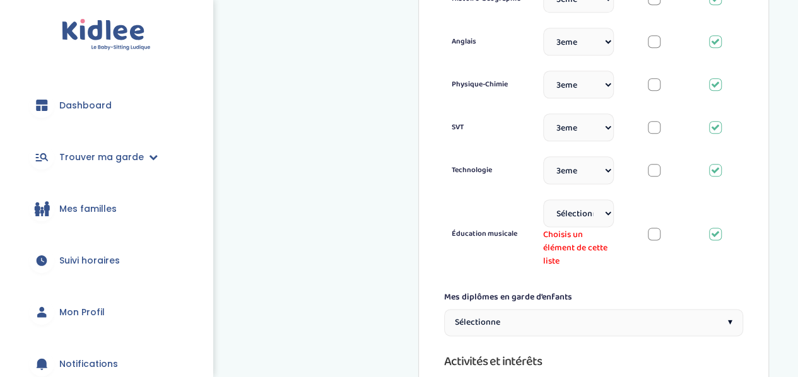
scroll to position [717, 0]
click at [603, 222] on select "Sélectionne CP CE1 CE2 CM1 CM2 6eme 5eme 4eme 3eme Seconde Prémière Terminale" at bounding box center [578, 212] width 71 height 28
select select "3eme"
click at [543, 198] on select "Sélectionne CP CE1 CE2 CM1 CM2 6eme 5eme 4eme 3eme Seconde Prémière Terminale" at bounding box center [578, 212] width 71 height 28
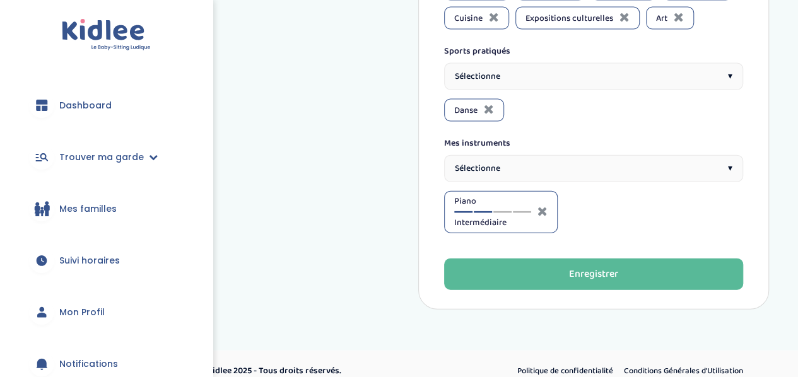
scroll to position [1341, 0]
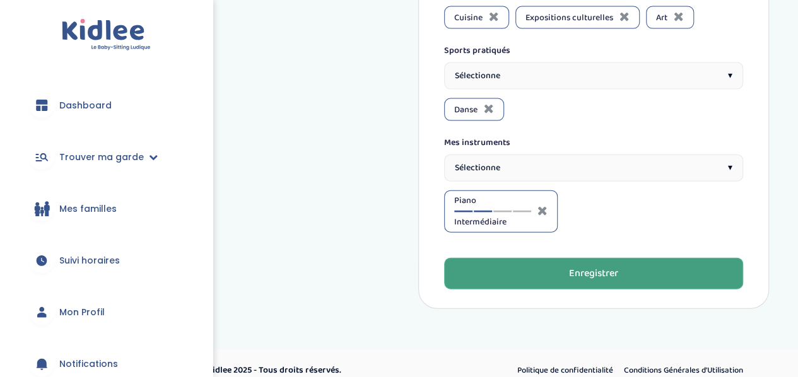
click at [594, 267] on div "Enregistrer" at bounding box center [593, 274] width 49 height 15
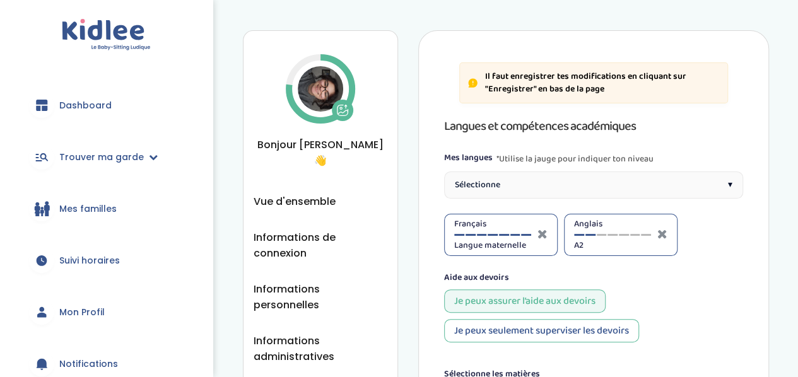
scroll to position [10, 0]
click at [308, 195] on ul "Vue d'ensemble Informations de connexion Informations personnelles Informations…" at bounding box center [320, 351] width 134 height 315
click at [312, 194] on span "Vue d'ensemble" at bounding box center [294, 202] width 82 height 16
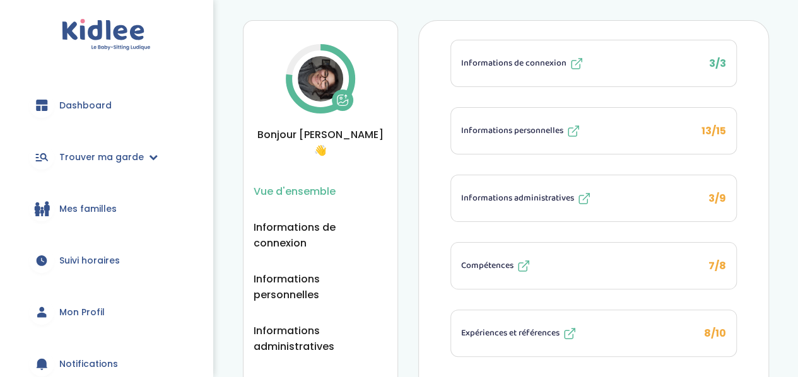
scroll to position [21, 0]
click at [497, 191] on span "Informations administratives" at bounding box center [517, 197] width 113 height 13
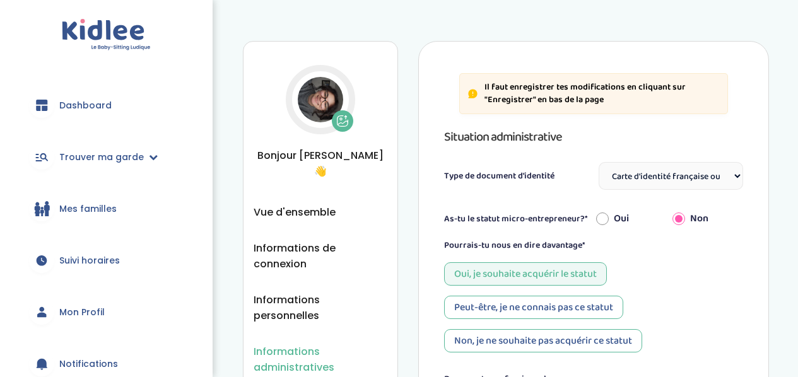
select select "Carte d'identité française ou Passeport français daté de moins de 5 ans"
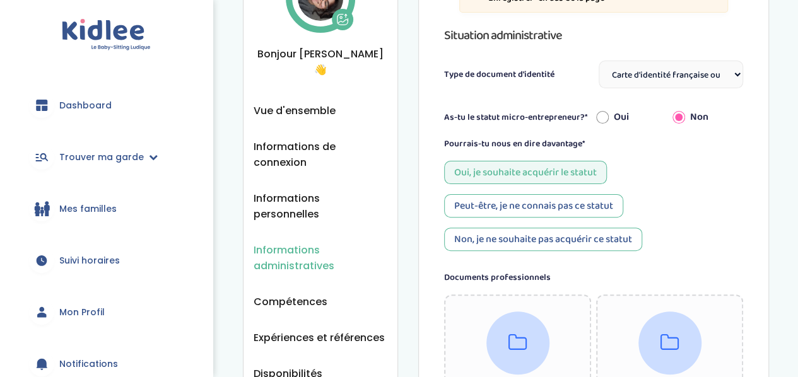
scroll to position [100, 0]
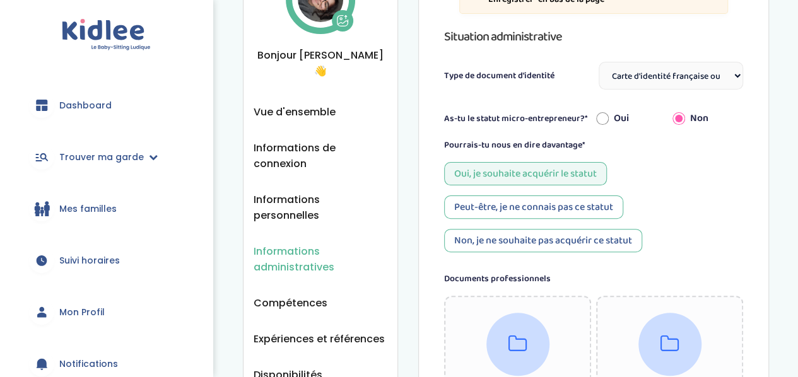
click at [659, 73] on select "Sélectionne Carte d'identité française ou Passeport français daté de moins de 5…" at bounding box center [670, 76] width 144 height 28
click at [598, 62] on select "Sélectionne Carte d'identité française ou Passeport français daté de moins de 5…" at bounding box center [670, 76] width 144 height 28
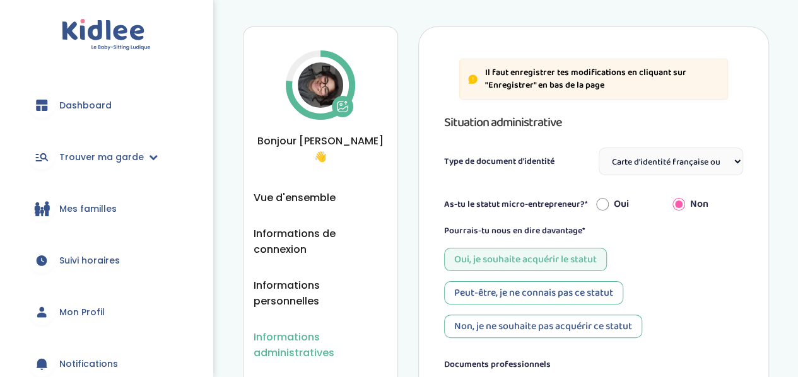
scroll to position [0, 0]
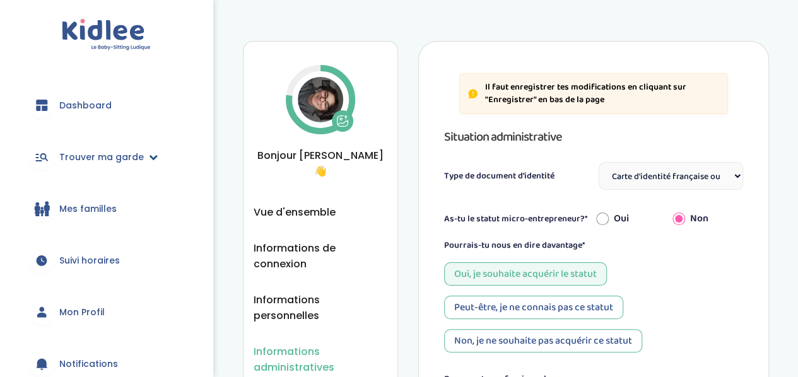
click at [141, 154] on link "Trouver ma garde" at bounding box center [106, 156] width 175 height 45
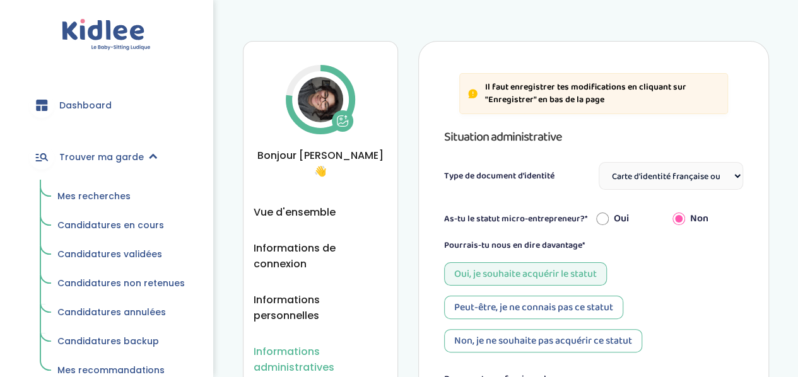
click at [110, 195] on span "Mes recherches" at bounding box center [93, 196] width 73 height 13
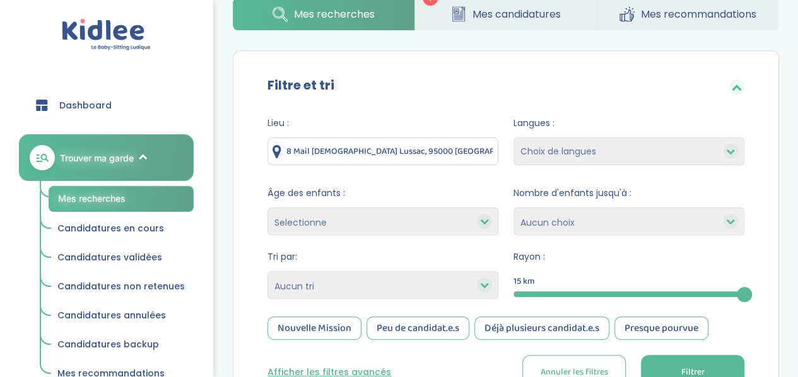
scroll to position [74, 0]
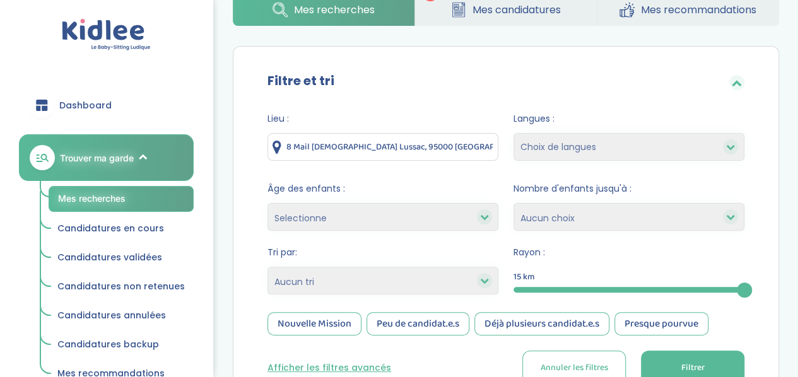
click at [422, 145] on input "8 Mail Gay Lussac, 95000 Neuville-sur-Oise, France" at bounding box center [382, 147] width 231 height 28
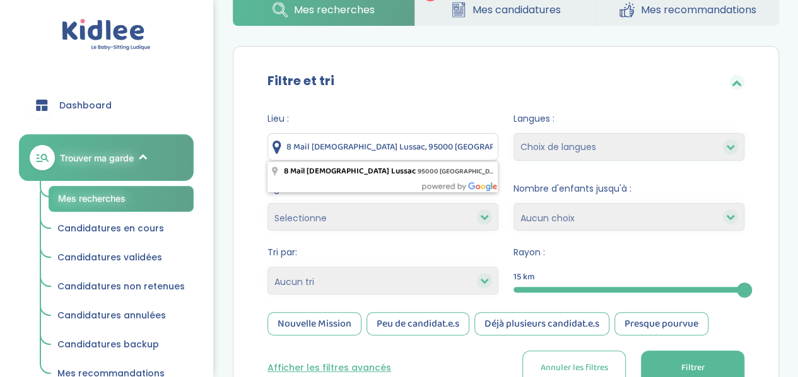
click at [422, 145] on input "8 Mail Gay Lussac, 95000 Neuville-sur-Oise, France" at bounding box center [382, 147] width 231 height 28
drag, startPoint x: 484, startPoint y: 146, endPoint x: 261, endPoint y: 135, distance: 223.5
click at [261, 135] on div "Lieu : 8 Mail Gay Lussac, 95000 Neuville-sur-Oise, France Langues : Choix de la…" at bounding box center [505, 253] width 514 height 301
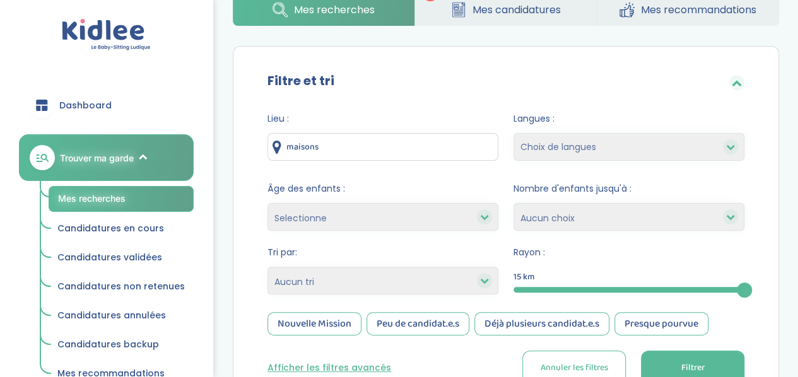
type input "Maisons-Laffitte, [GEOGRAPHIC_DATA]"
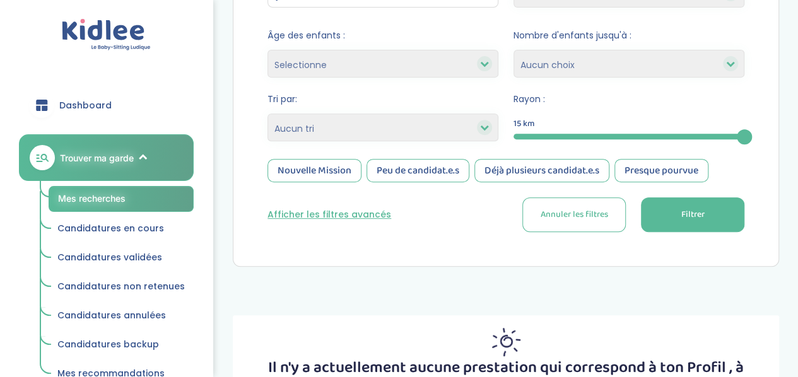
scroll to position [228, 0]
click at [661, 223] on button "Filtrer" at bounding box center [692, 214] width 103 height 35
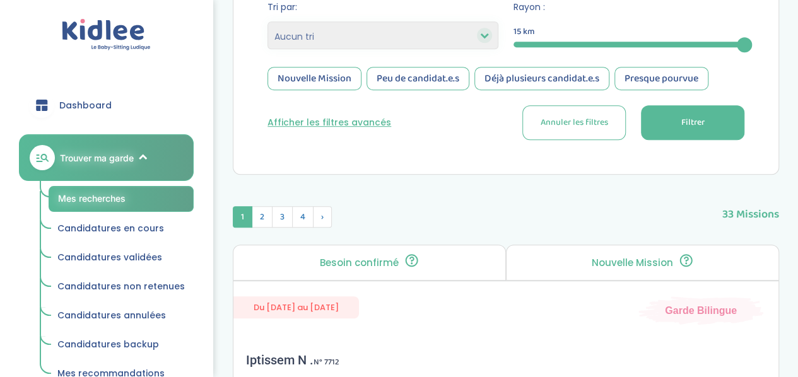
scroll to position [308, 0]
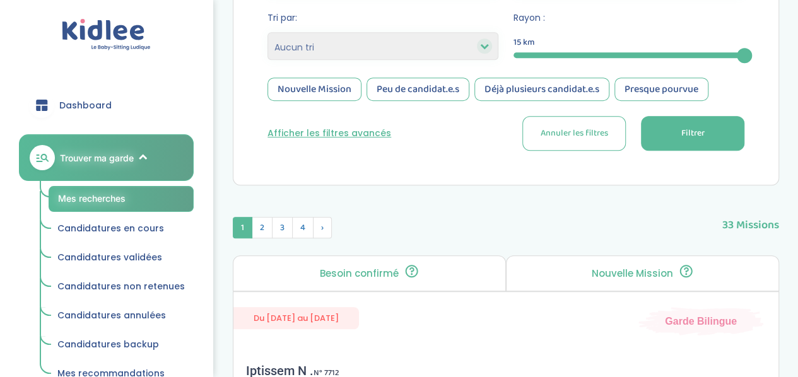
click at [313, 129] on button "Afficher les filtres avancés" at bounding box center [329, 133] width 124 height 13
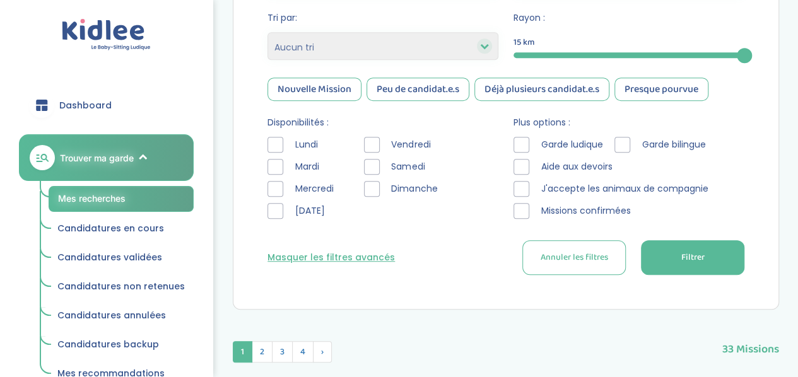
click at [523, 145] on div at bounding box center [521, 145] width 16 height 16
click at [671, 262] on button "Filtrer" at bounding box center [692, 257] width 103 height 35
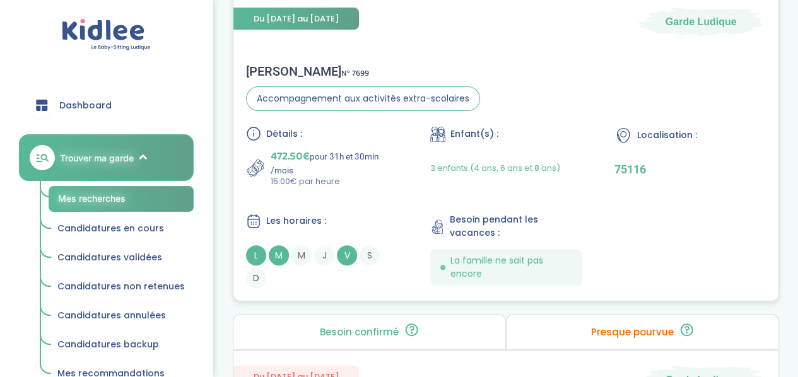
scroll to position [2544, 0]
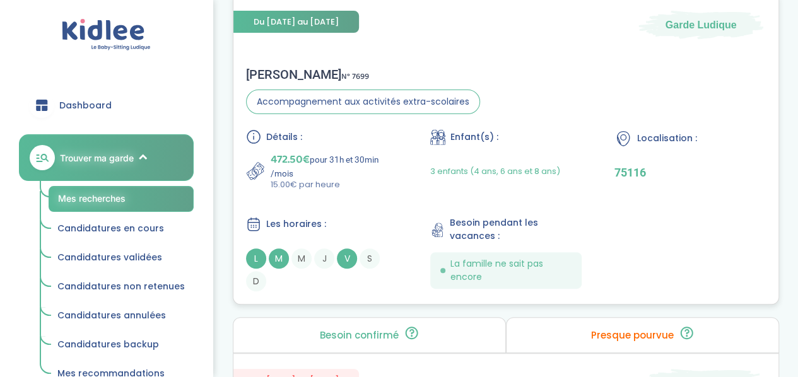
click at [381, 152] on p "472.50€ pour 31h et 30min /mois" at bounding box center [333, 165] width 127 height 28
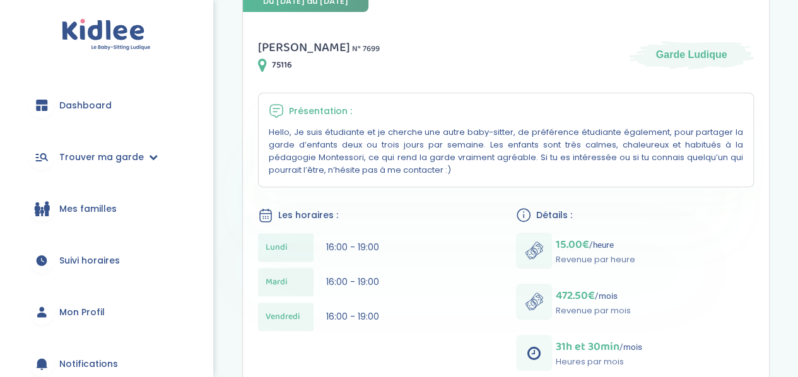
scroll to position [204, 0]
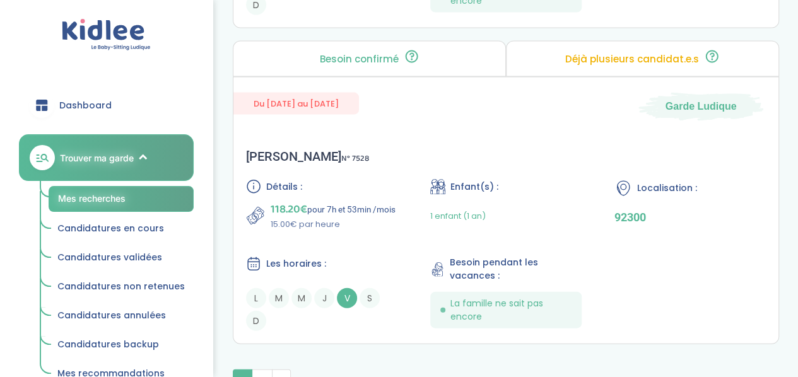
scroll to position [3863, 0]
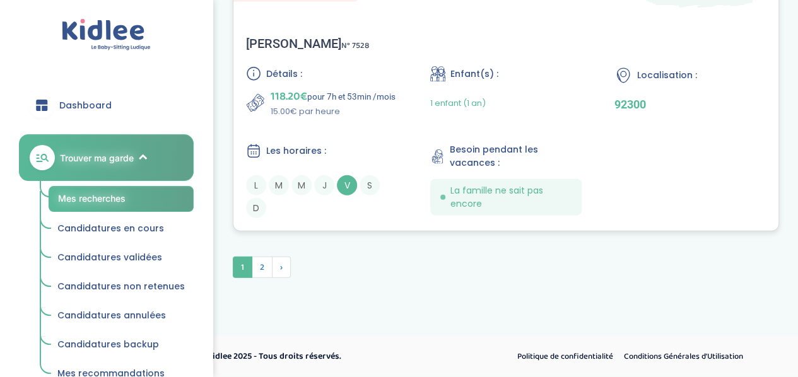
click at [381, 117] on p "15.00€ par heure" at bounding box center [332, 111] width 125 height 13
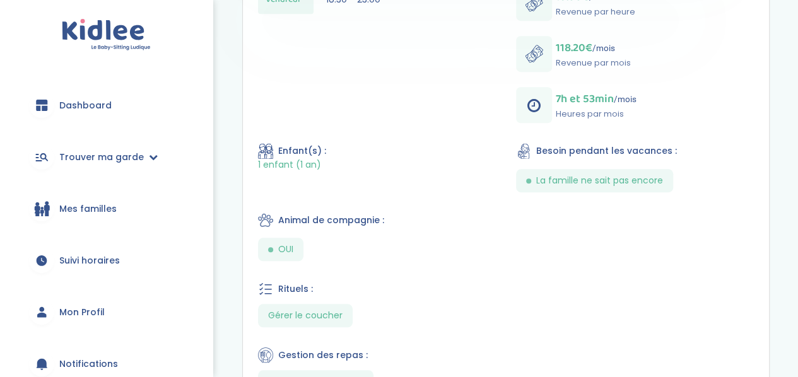
scroll to position [614, 0]
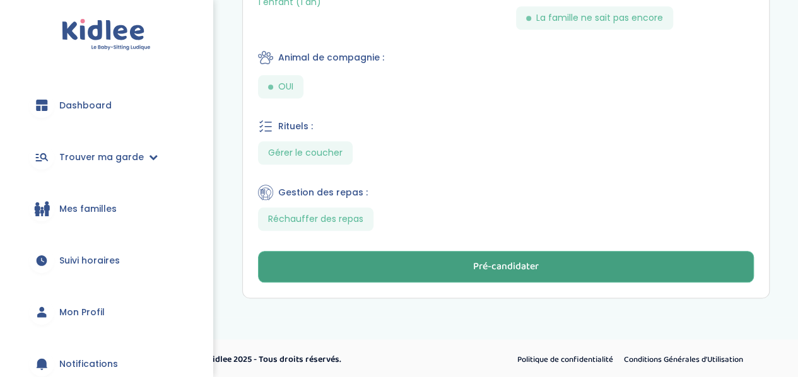
click at [446, 264] on button "Pré-candidater" at bounding box center [506, 267] width 496 height 32
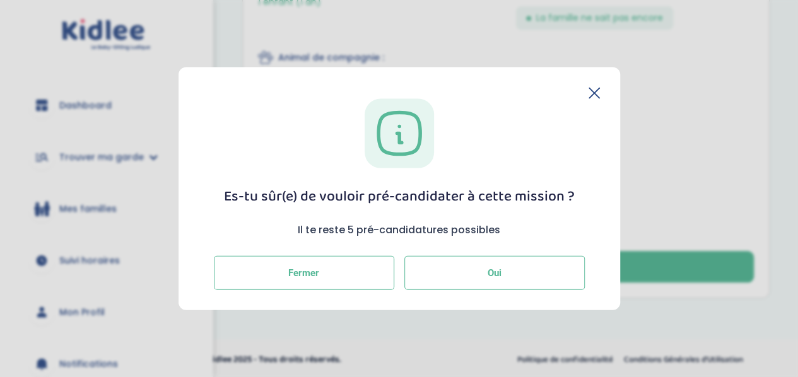
click at [462, 272] on button "Oui" at bounding box center [494, 272] width 180 height 34
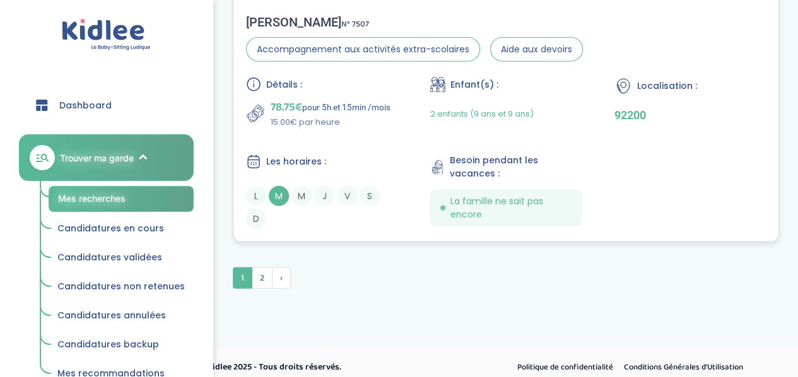
scroll to position [3897, 0]
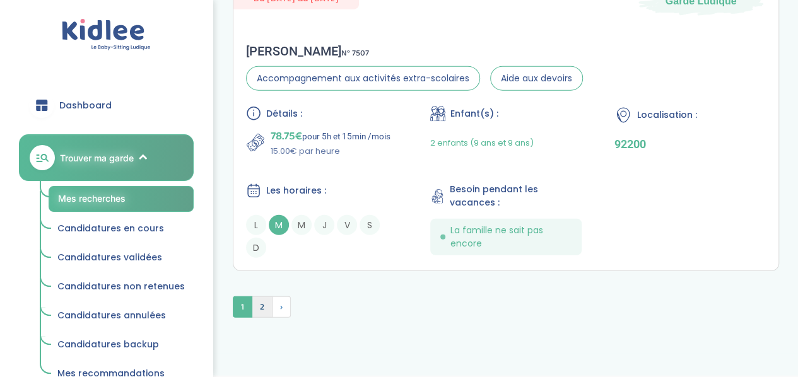
click at [263, 296] on span "2" at bounding box center [262, 306] width 21 height 21
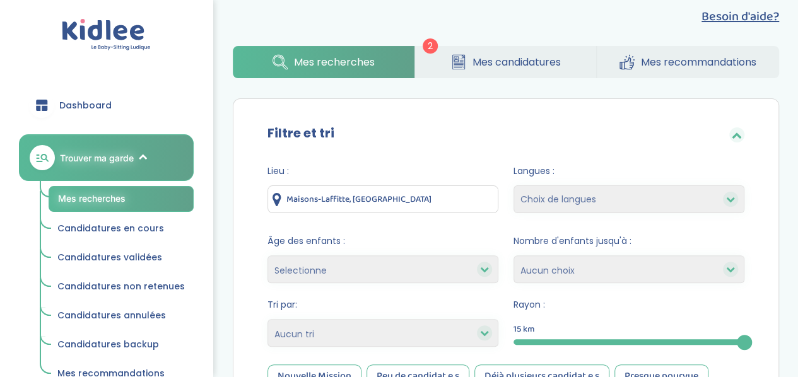
scroll to position [23, 0]
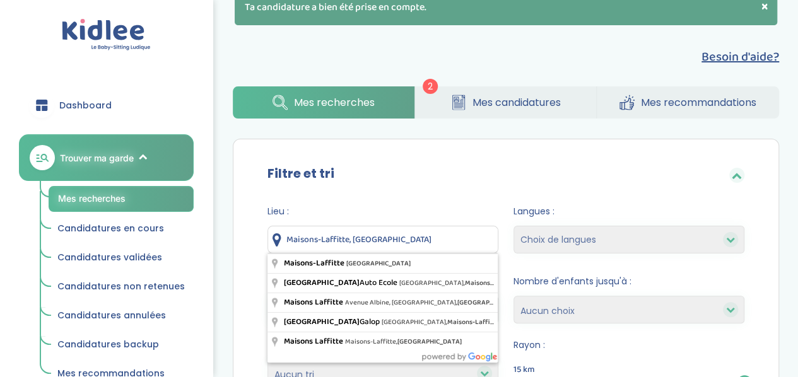
drag, startPoint x: 407, startPoint y: 229, endPoint x: 270, endPoint y: 243, distance: 136.9
click at [270, 243] on input "Maisons-Laffitte, [GEOGRAPHIC_DATA]" at bounding box center [382, 240] width 231 height 28
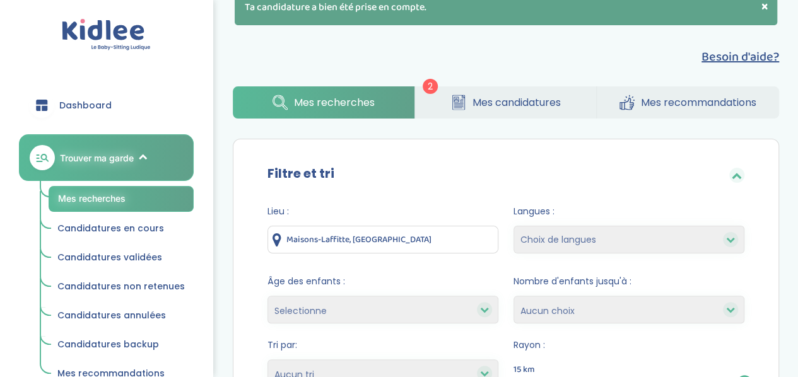
click at [525, 107] on span "Mes candidatures" at bounding box center [516, 103] width 88 height 16
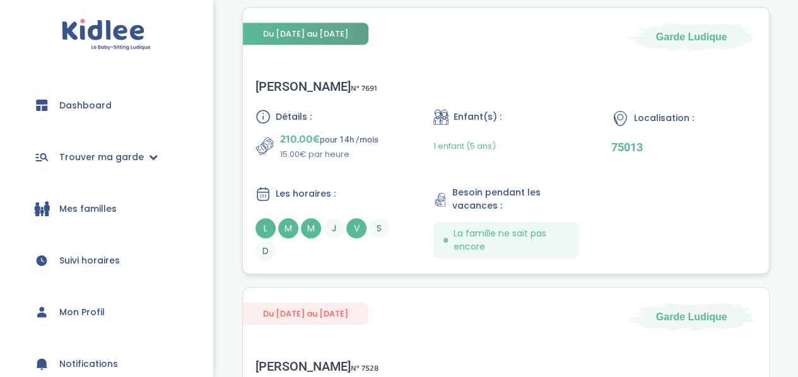
scroll to position [282, 0]
click at [405, 151] on div "Détails : 210.00€ pour 14h /mois 15.00€ par heure Enfant(s) : 1 enfant (5 ans) …" at bounding box center [505, 184] width 501 height 152
